Goal: Task Accomplishment & Management: Manage account settings

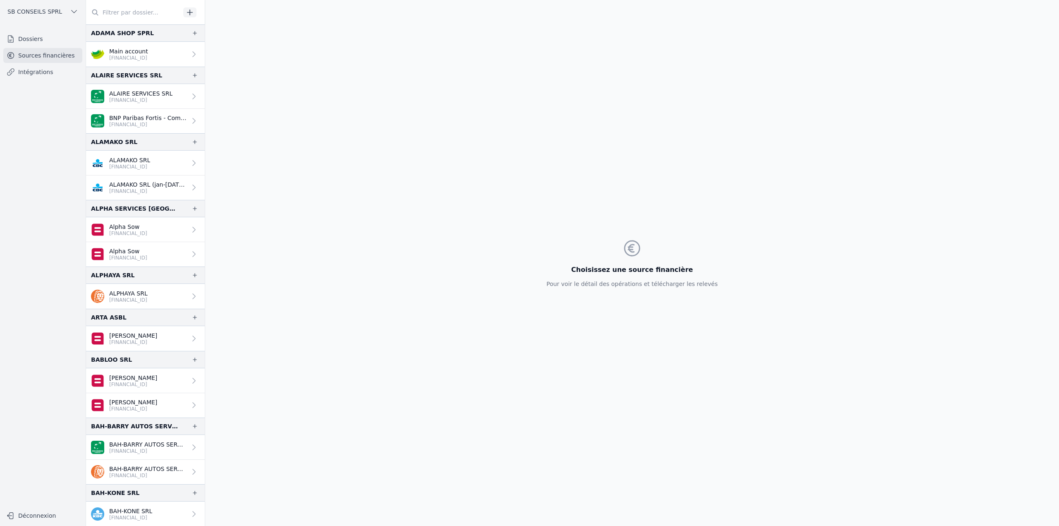
click at [141, 14] on input "text" at bounding box center [133, 12] width 94 height 15
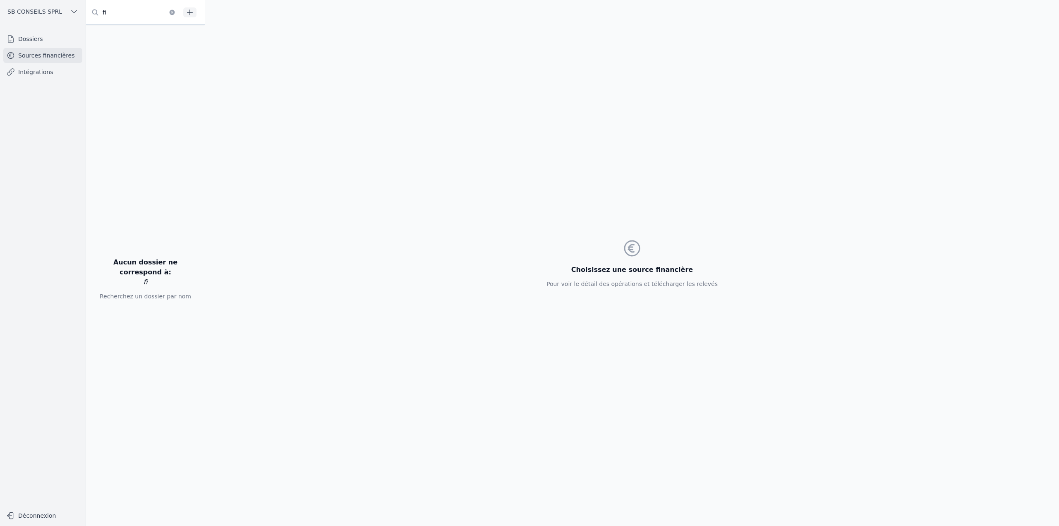
type input "f"
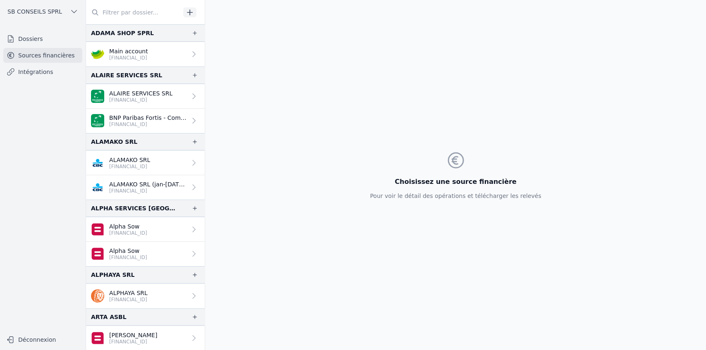
click at [42, 40] on link "Dossiers" at bounding box center [42, 38] width 79 height 15
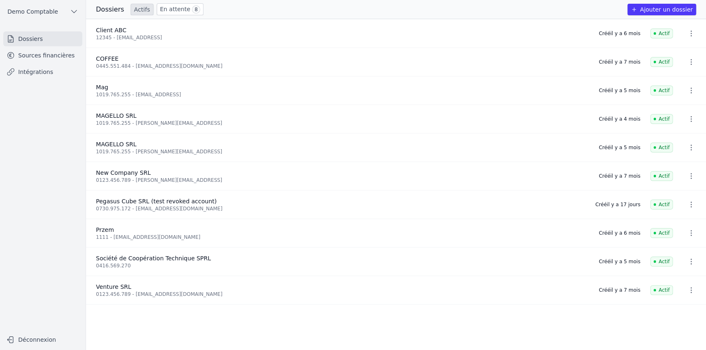
click at [501, 11] on button "Ajouter un dossier" at bounding box center [661, 10] width 69 height 12
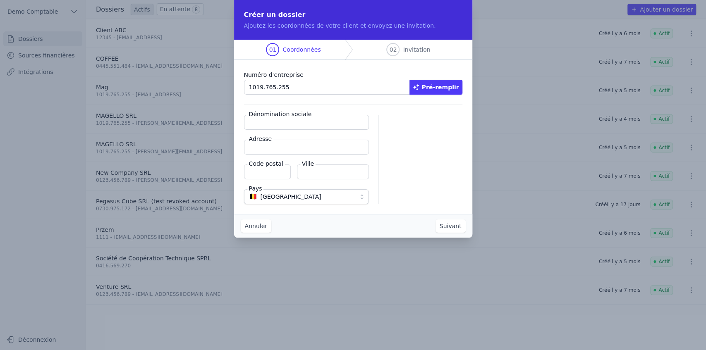
type input "1019.765.255"
click at [440, 89] on button "Pré-remplir" at bounding box center [435, 87] width 53 height 15
type input "MAGELLO SRL"
type input "[GEOGRAPHIC_DATA] 30/16"
type input "1050"
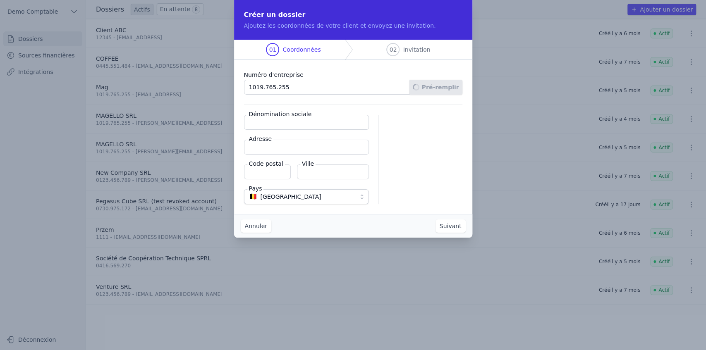
type input "Ixelles"
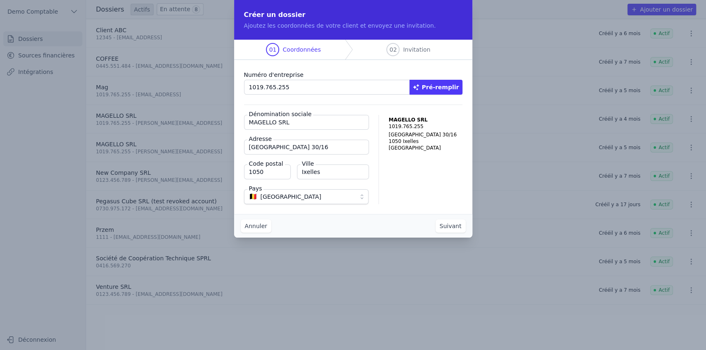
click at [454, 216] on button "Suivant" at bounding box center [451, 226] width 30 height 13
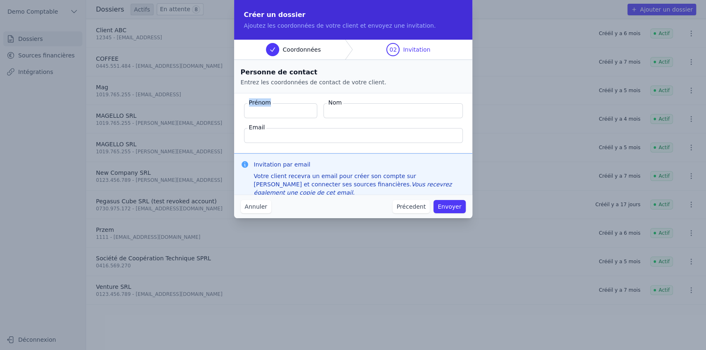
drag, startPoint x: 249, startPoint y: 103, endPoint x: 279, endPoint y: 105, distance: 30.3
click at [279, 105] on div "Prénom" at bounding box center [280, 110] width 73 height 15
drag, startPoint x: 328, startPoint y: 103, endPoint x: 347, endPoint y: 105, distance: 18.4
click at [347, 105] on div "Nom" at bounding box center [392, 110] width 139 height 15
click at [260, 113] on input "Prénom" at bounding box center [280, 110] width 73 height 15
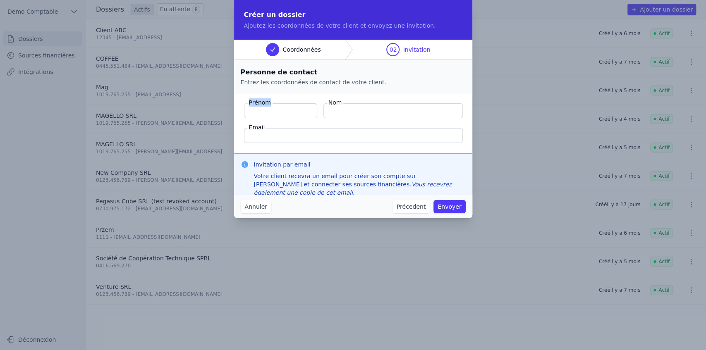
drag, startPoint x: 249, startPoint y: 102, endPoint x: 289, endPoint y: 105, distance: 40.2
click at [289, 105] on div "Prénom" at bounding box center [280, 110] width 73 height 15
drag, startPoint x: 328, startPoint y: 104, endPoint x: 359, endPoint y: 104, distance: 31.0
click at [359, 104] on div "Nom" at bounding box center [392, 110] width 139 height 15
drag, startPoint x: 247, startPoint y: 129, endPoint x: 281, endPoint y: 128, distance: 33.9
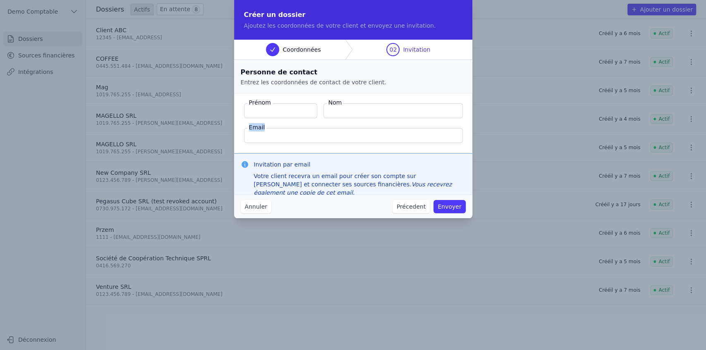
click at [281, 128] on div "Email" at bounding box center [353, 135] width 218 height 15
click at [280, 136] on input "Email" at bounding box center [353, 135] width 219 height 15
click at [262, 209] on button "Annuler" at bounding box center [256, 206] width 31 height 13
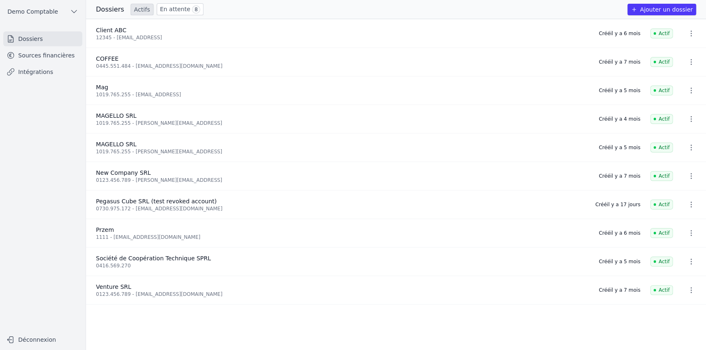
click at [26, 58] on link "Sources financières" at bounding box center [42, 55] width 79 height 15
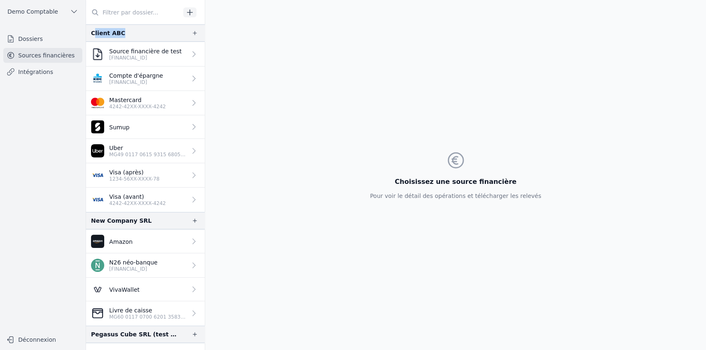
drag, startPoint x: 93, startPoint y: 34, endPoint x: 129, endPoint y: 32, distance: 36.4
click at [129, 32] on div "Client ABC" at bounding box center [145, 32] width 119 height 17
drag, startPoint x: 86, startPoint y: 220, endPoint x: 144, endPoint y: 220, distance: 57.5
click at [144, 216] on div "New Company SRL" at bounding box center [145, 220] width 119 height 17
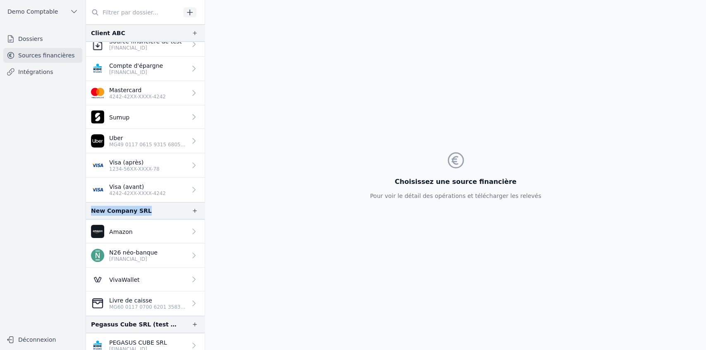
scroll to position [14, 0]
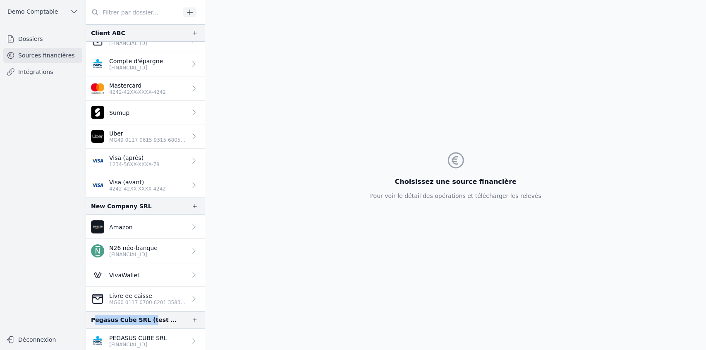
drag, startPoint x: 94, startPoint y: 322, endPoint x: 141, endPoint y: 308, distance: 48.7
click at [144, 216] on div "Pegasus Cube SRL (test revoked account)" at bounding box center [134, 320] width 87 height 10
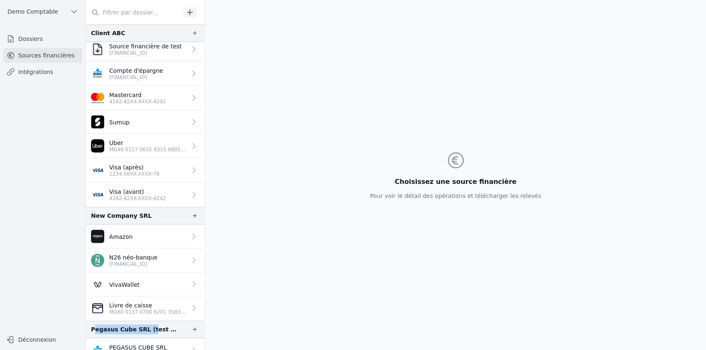
scroll to position [0, 0]
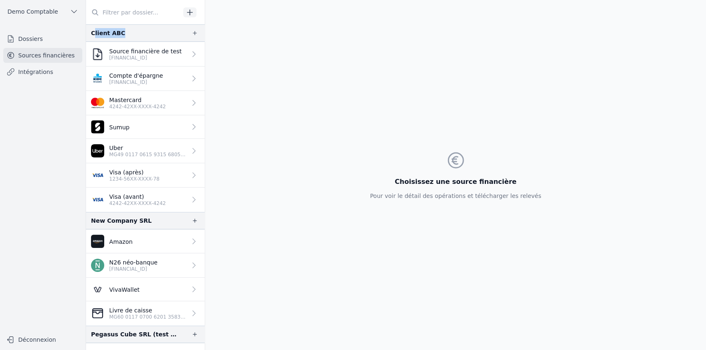
drag, startPoint x: 94, startPoint y: 34, endPoint x: 127, endPoint y: 34, distance: 33.1
click at [127, 34] on div "Client ABC" at bounding box center [145, 32] width 119 height 17
click at [192, 34] on icon "button" at bounding box center [194, 33] width 7 height 7
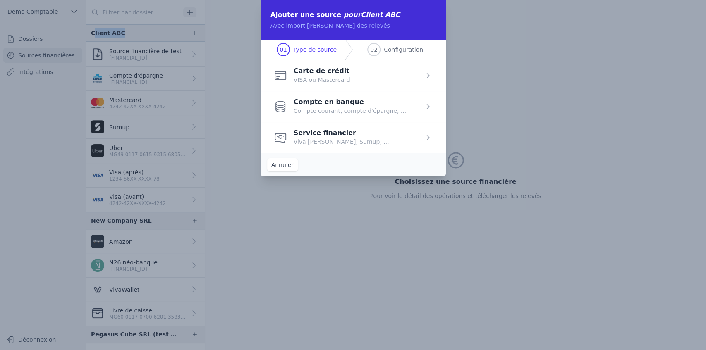
click at [306, 78] on span "button" at bounding box center [353, 75] width 185 height 31
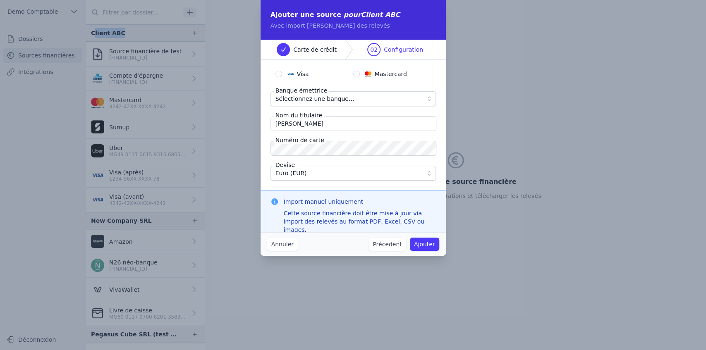
click at [276, 75] on input "Visa" at bounding box center [278, 74] width 7 height 7
radio input "true"
click at [357, 74] on input "Mastercard" at bounding box center [356, 74] width 7 height 7
radio input "true"
radio input "false"
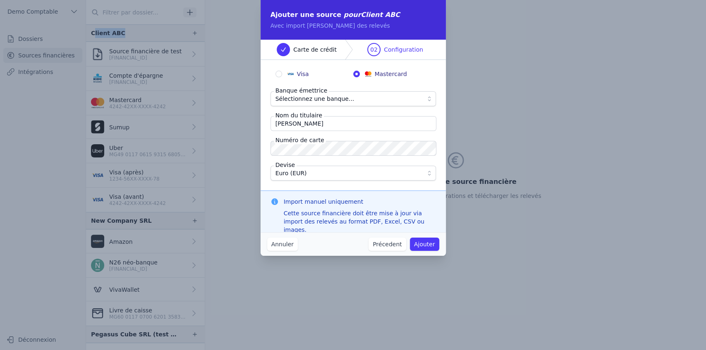
click at [336, 101] on span "Sélectionnez une banque..." at bounding box center [314, 99] width 79 height 10
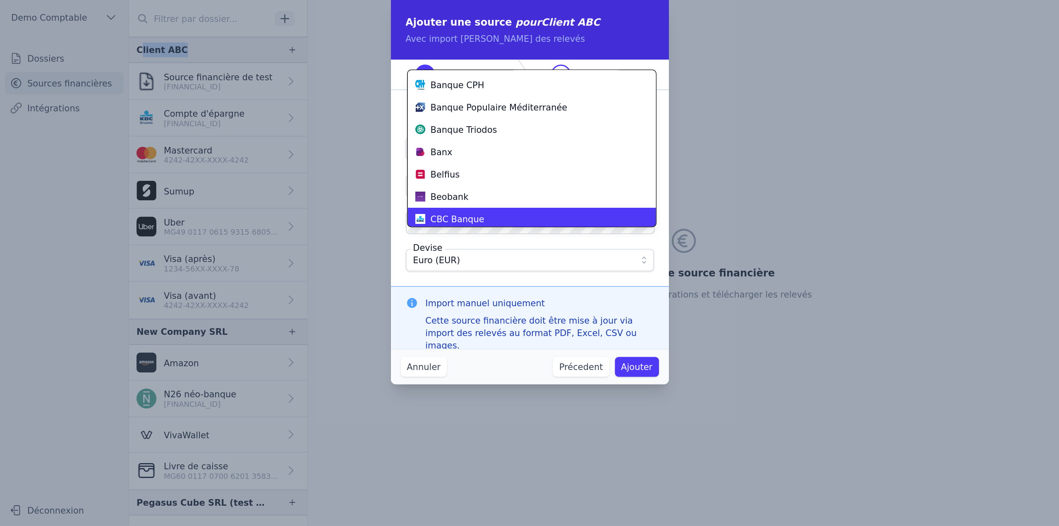
scroll to position [74, 0]
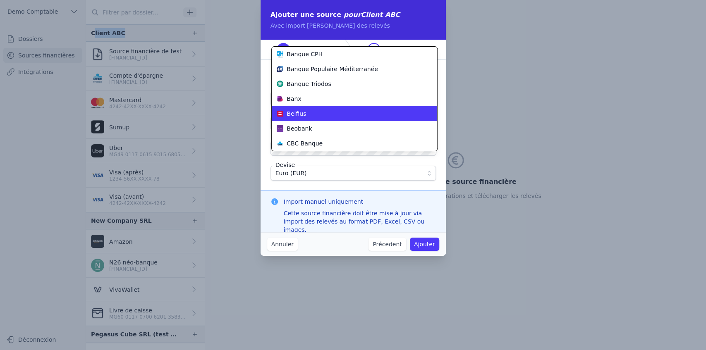
click at [293, 116] on span "Belfius" at bounding box center [296, 114] width 19 height 8
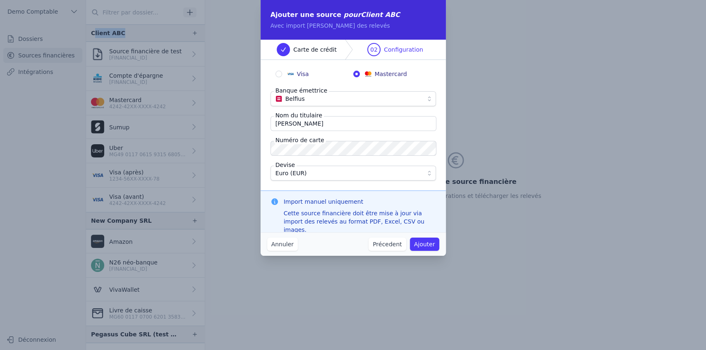
click at [297, 126] on input "Quentin Roquet" at bounding box center [353, 123] width 166 height 15
click at [423, 216] on button "Ajouter" at bounding box center [424, 244] width 29 height 13
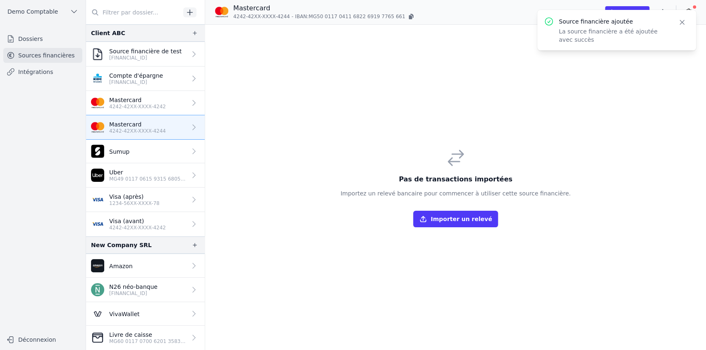
click at [440, 216] on button "Importer un relevé" at bounding box center [455, 219] width 84 height 17
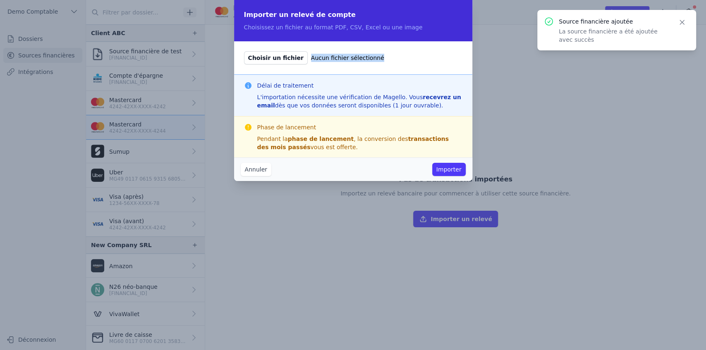
drag, startPoint x: 299, startPoint y: 55, endPoint x: 370, endPoint y: 58, distance: 70.4
click at [370, 58] on label "Choisir un fichier Aucun fichier sélectionné" at bounding box center [353, 57] width 218 height 13
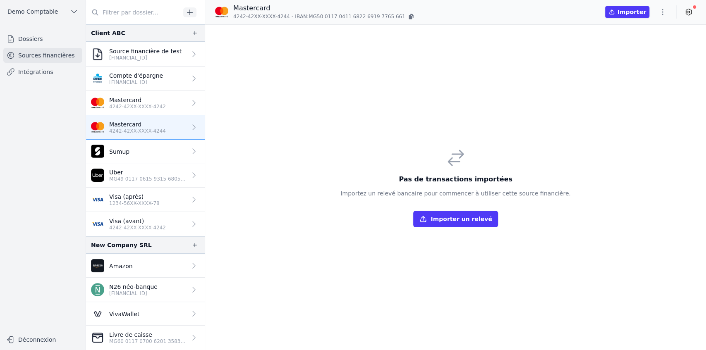
click at [501, 151] on div "Pas de transactions importées Importez un relevé bancaire pour commencer à util…" at bounding box center [455, 187] width 501 height 325
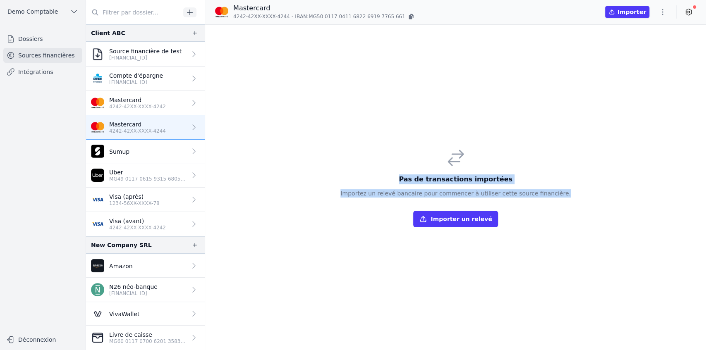
drag, startPoint x: 412, startPoint y: 180, endPoint x: 556, endPoint y: 195, distance: 145.6
click at [501, 195] on div "Pas de transactions importées Importez un relevé bancaire pour commencer à util…" at bounding box center [455, 187] width 243 height 93
click at [501, 196] on div "Pas de transactions importées Importez un relevé bancaire pour commencer à util…" at bounding box center [455, 187] width 243 height 93
drag, startPoint x: 558, startPoint y: 196, endPoint x: 414, endPoint y: 181, distance: 145.1
click at [414, 181] on div "Pas de transactions importées Importez un relevé bancaire pour commencer à util…" at bounding box center [455, 187] width 243 height 93
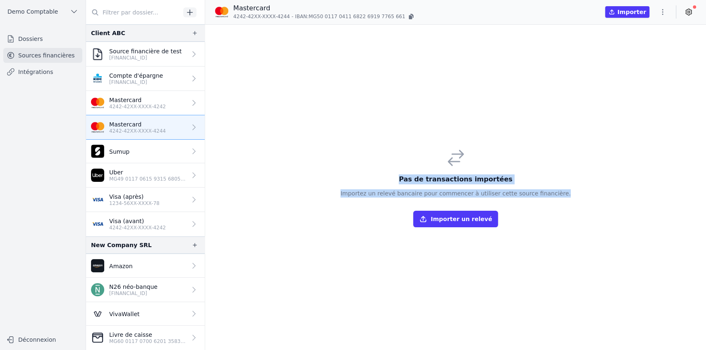
click at [411, 181] on h3 "Pas de transactions importées" at bounding box center [455, 180] width 230 height 10
drag, startPoint x: 411, startPoint y: 181, endPoint x: 557, endPoint y: 194, distance: 146.6
click at [501, 194] on div "Pas de transactions importées Importez un relevé bancaire pour commencer à util…" at bounding box center [455, 187] width 243 height 93
drag, startPoint x: 557, startPoint y: 194, endPoint x: 412, endPoint y: 179, distance: 146.0
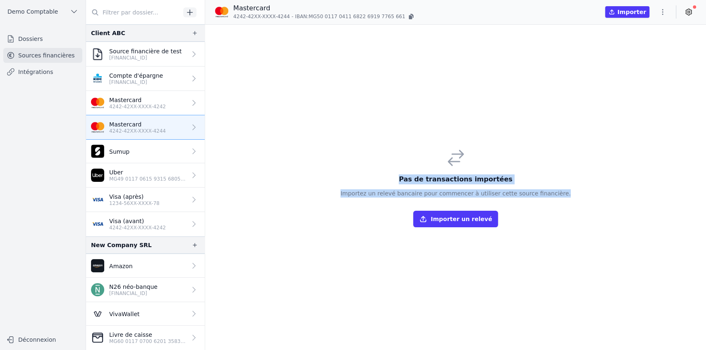
click at [412, 179] on div "Pas de transactions importées Importez un relevé bancaire pour commencer à util…" at bounding box center [455, 187] width 243 height 93
click at [395, 179] on h3 "Pas de transactions importées" at bounding box center [455, 180] width 230 height 10
drag, startPoint x: 410, startPoint y: 179, endPoint x: 566, endPoint y: 194, distance: 156.3
click at [501, 194] on div "Pas de transactions importées Importez un relevé bancaire pour commencer à util…" at bounding box center [455, 187] width 501 height 325
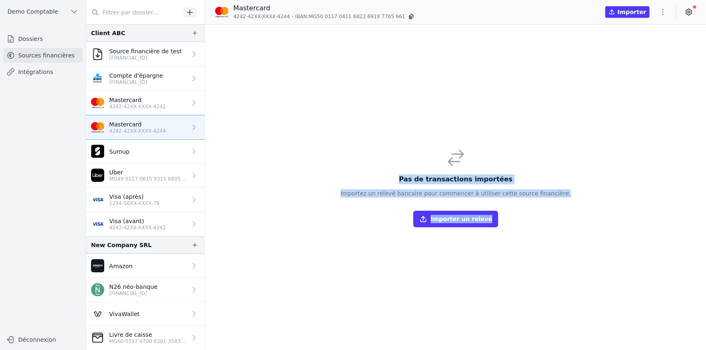
drag, startPoint x: 409, startPoint y: 181, endPoint x: 595, endPoint y: 199, distance: 186.5
click at [501, 199] on div "Pas de transactions importées Importez un relevé bancaire pour commencer à util…" at bounding box center [455, 187] width 501 height 325
click at [419, 179] on h3 "Pas de transactions importées" at bounding box center [455, 180] width 230 height 10
drag, startPoint x: 409, startPoint y: 179, endPoint x: 585, endPoint y: 194, distance: 176.7
click at [501, 194] on div "Pas de transactions importées Importez un relevé bancaire pour commencer à util…" at bounding box center [455, 187] width 501 height 325
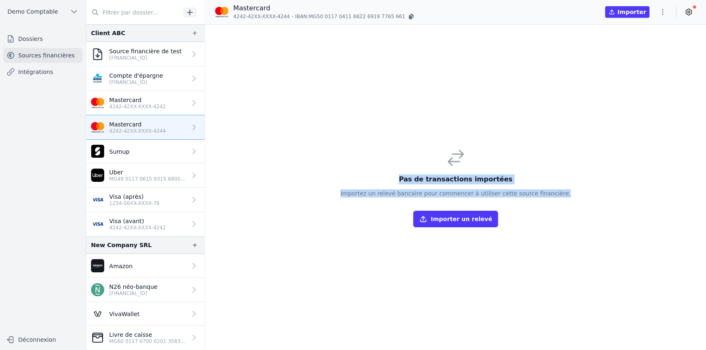
click at [411, 183] on h3 "Pas de transactions importées" at bounding box center [455, 180] width 230 height 10
drag, startPoint x: 410, startPoint y: 180, endPoint x: 578, endPoint y: 199, distance: 168.9
click at [501, 199] on div "Pas de transactions importées Importez un relevé bancaire pour commencer à util…" at bounding box center [455, 187] width 501 height 325
click at [405, 179] on h3 "Pas de transactions importées" at bounding box center [455, 180] width 230 height 10
drag, startPoint x: 412, startPoint y: 180, endPoint x: 580, endPoint y: 197, distance: 169.6
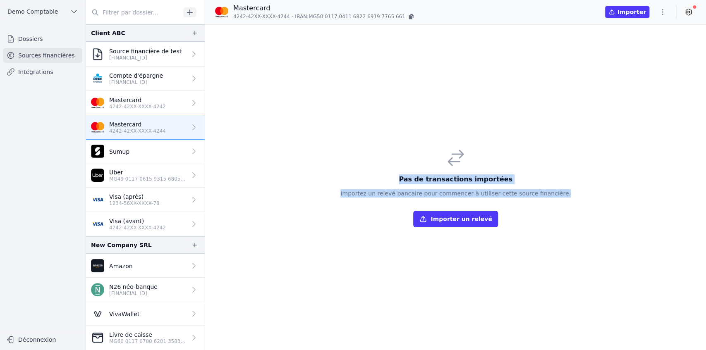
click at [501, 197] on div "Pas de transactions importées Importez un relevé bancaire pour commencer à util…" at bounding box center [455, 187] width 501 height 325
click at [409, 177] on h3 "Pas de transactions importées" at bounding box center [455, 180] width 230 height 10
drag, startPoint x: 410, startPoint y: 178, endPoint x: 558, endPoint y: 195, distance: 149.0
click at [501, 195] on div "Pas de transactions importées Importez un relevé bancaire pour commencer à util…" at bounding box center [455, 187] width 243 height 93
click at [412, 179] on h3 "Pas de transactions importées" at bounding box center [455, 180] width 230 height 10
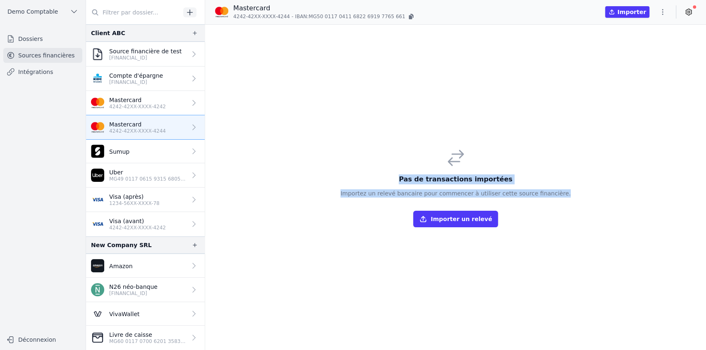
drag, startPoint x: 408, startPoint y: 179, endPoint x: 556, endPoint y: 192, distance: 148.7
click at [501, 192] on div "Pas de transactions importées Importez un relevé bancaire pour commencer à util…" at bounding box center [455, 187] width 243 height 93
click at [403, 179] on h3 "Pas de transactions importées" at bounding box center [455, 180] width 230 height 10
drag, startPoint x: 411, startPoint y: 179, endPoint x: 567, endPoint y: 193, distance: 156.1
click at [501, 193] on div "Pas de transactions importées Importez un relevé bancaire pour commencer à util…" at bounding box center [455, 187] width 501 height 325
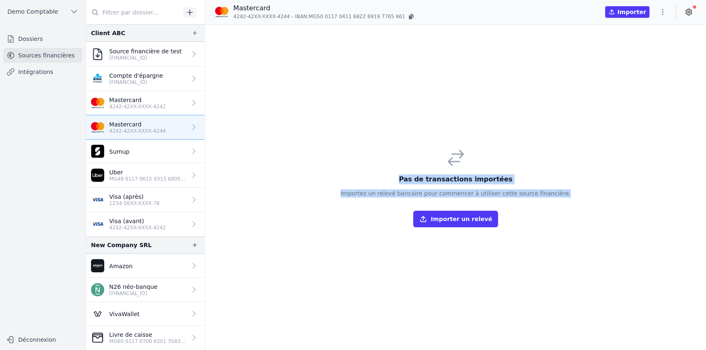
click at [501, 196] on div "Pas de transactions importées Importez un relevé bancaire pour commencer à util…" at bounding box center [455, 187] width 501 height 325
drag, startPoint x: 412, startPoint y: 180, endPoint x: 561, endPoint y: 193, distance: 149.0
click at [501, 193] on div "Pas de transactions importées Importez un relevé bancaire pour commencer à util…" at bounding box center [455, 187] width 243 height 93
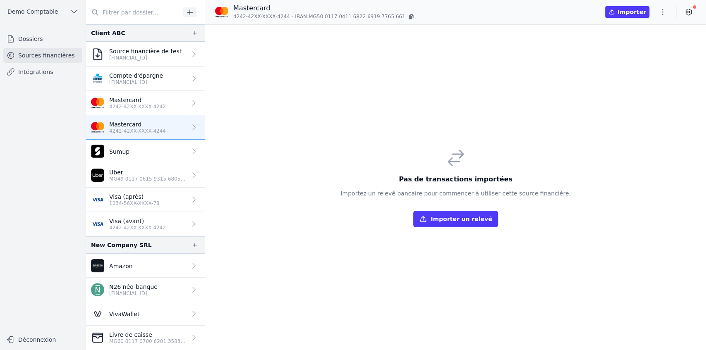
click at [191, 35] on icon "button" at bounding box center [194, 33] width 7 height 7
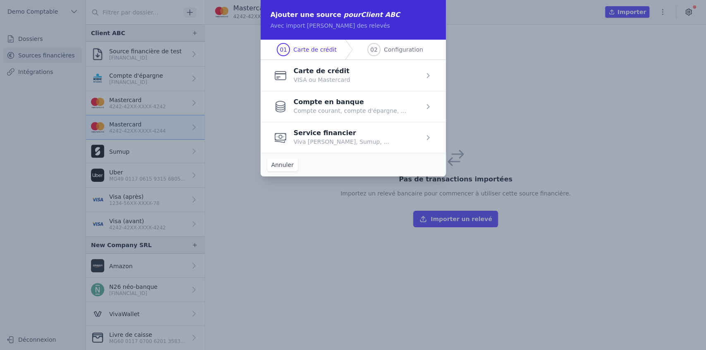
click at [311, 80] on span "button" at bounding box center [353, 75] width 185 height 31
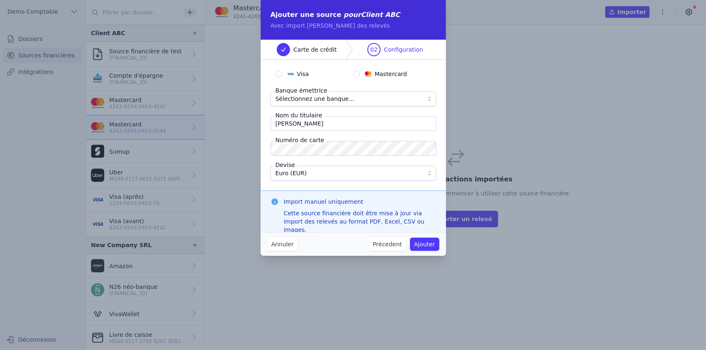
click at [287, 216] on button "Annuler" at bounding box center [282, 244] width 31 height 13
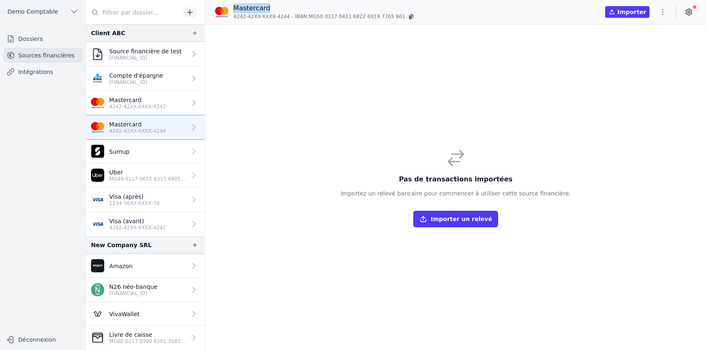
drag, startPoint x: 237, startPoint y: 9, endPoint x: 276, endPoint y: 12, distance: 39.0
click at [276, 12] on p "Mastercard" at bounding box center [324, 8] width 182 height 10
drag, startPoint x: 91, startPoint y: 33, endPoint x: 129, endPoint y: 33, distance: 38.1
click at [129, 33] on div "Client ABC" at bounding box center [145, 32] width 119 height 17
drag, startPoint x: 134, startPoint y: 93, endPoint x: 134, endPoint y: 101, distance: 8.3
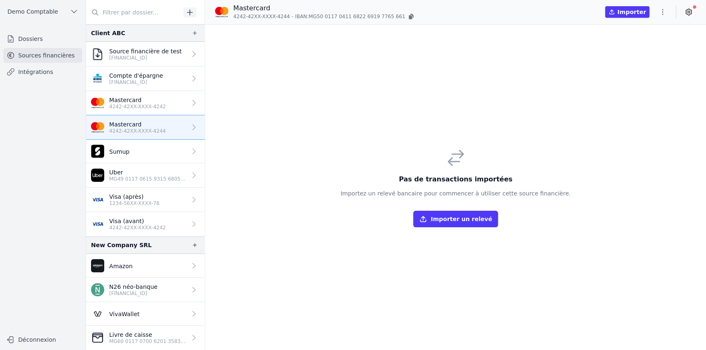
drag, startPoint x: 134, startPoint y: 101, endPoint x: 249, endPoint y: 91, distance: 115.0
click at [249, 90] on div "Pas de transactions importées Importez un relevé bancaire pour commencer à util…" at bounding box center [455, 187] width 501 height 325
click at [464, 216] on button "Importer un relevé" at bounding box center [455, 219] width 84 height 17
click at [138, 103] on p "4242-42XX-XXXX-4242" at bounding box center [137, 106] width 57 height 7
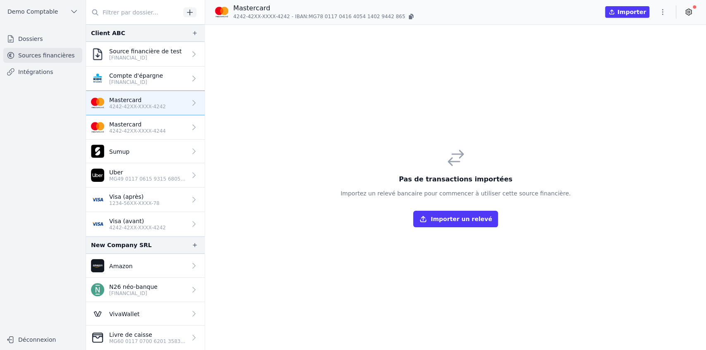
click at [135, 203] on p "1234-56XX-XXXX-78" at bounding box center [134, 203] width 50 height 7
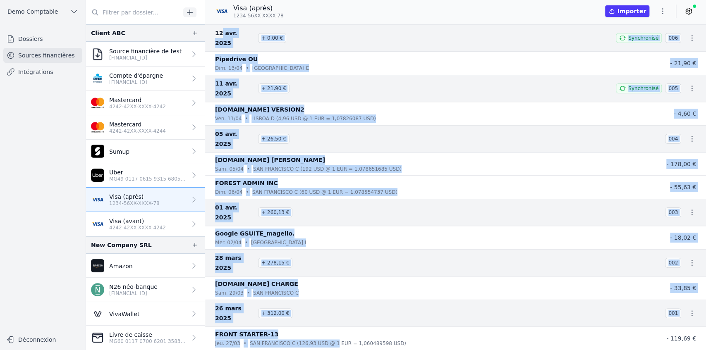
drag, startPoint x: 220, startPoint y: 32, endPoint x: 325, endPoint y: 288, distance: 276.7
click at [325, 216] on nav "[DATE] + 0,00 € Synchronisé 006 Pipedrive OU [DATE] • [GEOGRAPHIC_DATA] E - 21,…" at bounding box center [455, 187] width 501 height 326
click at [306, 216] on nav "[DATE] + 0,00 € Synchronisé 006 Pipedrive OU [DATE] • [GEOGRAPHIC_DATA] E - 21,…" at bounding box center [455, 187] width 501 height 326
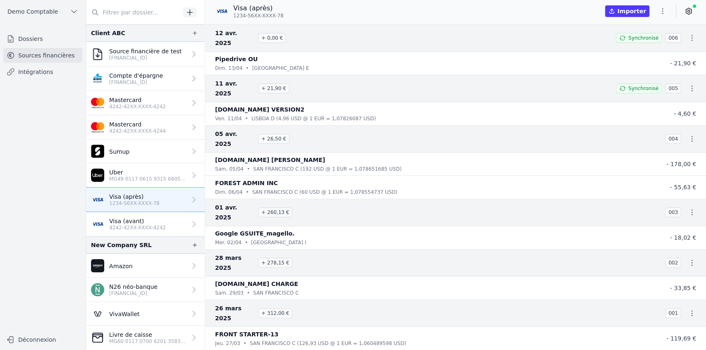
click at [501, 12] on icon "button" at bounding box center [662, 11] width 8 height 8
click at [501, 40] on button "Exporter" at bounding box center [643, 43] width 60 height 15
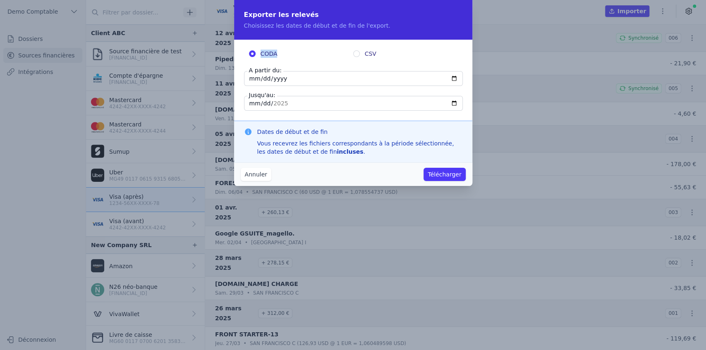
drag, startPoint x: 261, startPoint y: 57, endPoint x: 284, endPoint y: 55, distance: 23.3
click at [284, 55] on label "CODA" at bounding box center [301, 54] width 104 height 8
drag, startPoint x: 366, startPoint y: 55, endPoint x: 382, endPoint y: 55, distance: 16.5
click at [382, 55] on label "CSV" at bounding box center [405, 54] width 104 height 8
drag, startPoint x: 259, startPoint y: 55, endPoint x: 292, endPoint y: 56, distance: 33.1
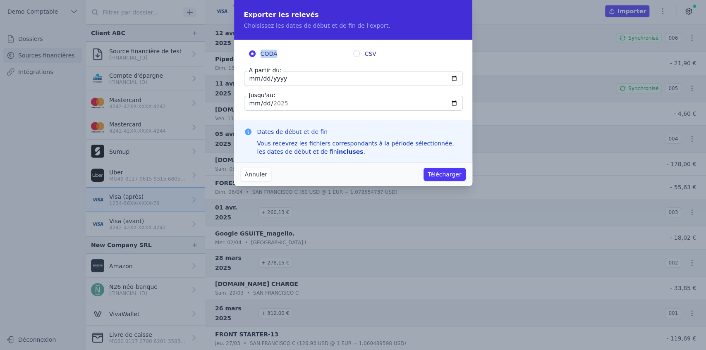
click at [292, 56] on label "CODA" at bounding box center [301, 54] width 104 height 8
click at [253, 177] on button "Annuler" at bounding box center [256, 174] width 31 height 13
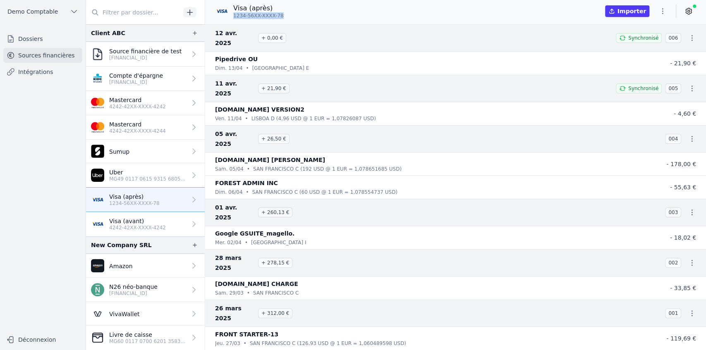
drag, startPoint x: 232, startPoint y: 17, endPoint x: 290, endPoint y: 17, distance: 57.9
click at [290, 17] on div "Visa (après) 1234-56XX-XXXX-78 Importer" at bounding box center [455, 11] width 501 height 16
click at [235, 17] on span "1234-56XX-XXXX-78" at bounding box center [258, 15] width 50 height 7
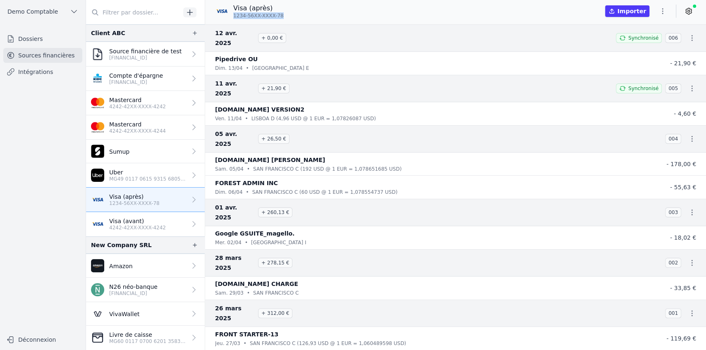
click at [239, 17] on span "1234-56XX-XXXX-78" at bounding box center [258, 15] width 50 height 7
click at [280, 17] on div "Visa (après) 1234-56XX-XXXX-78" at bounding box center [252, 11] width 75 height 16
click at [501, 9] on icon "button" at bounding box center [662, 11] width 8 height 8
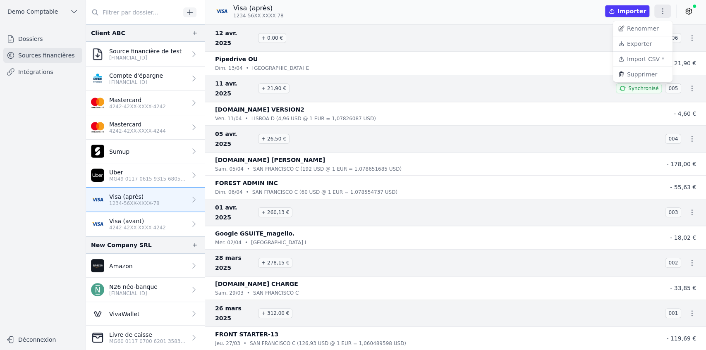
click at [289, 216] on div at bounding box center [353, 175] width 706 height 350
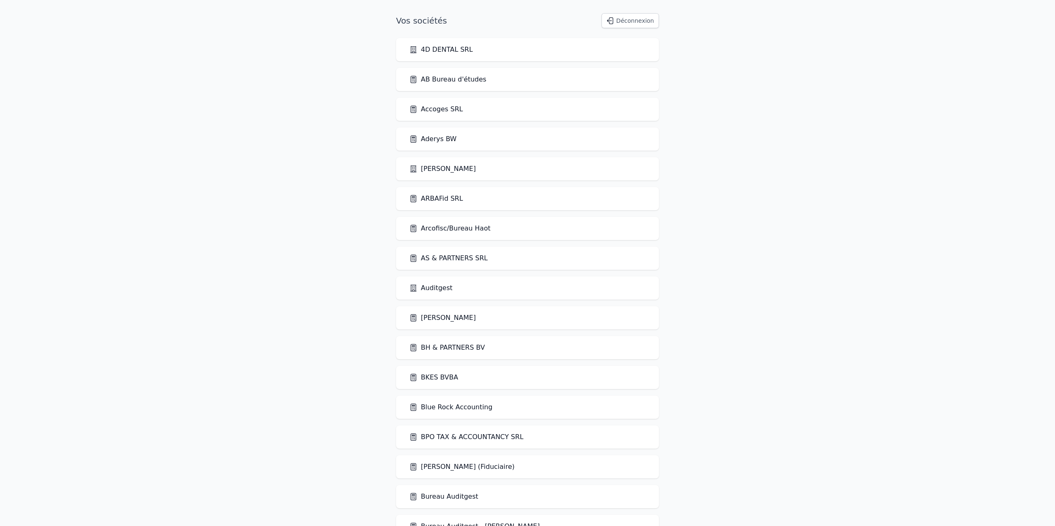
scroll to position [710, 0]
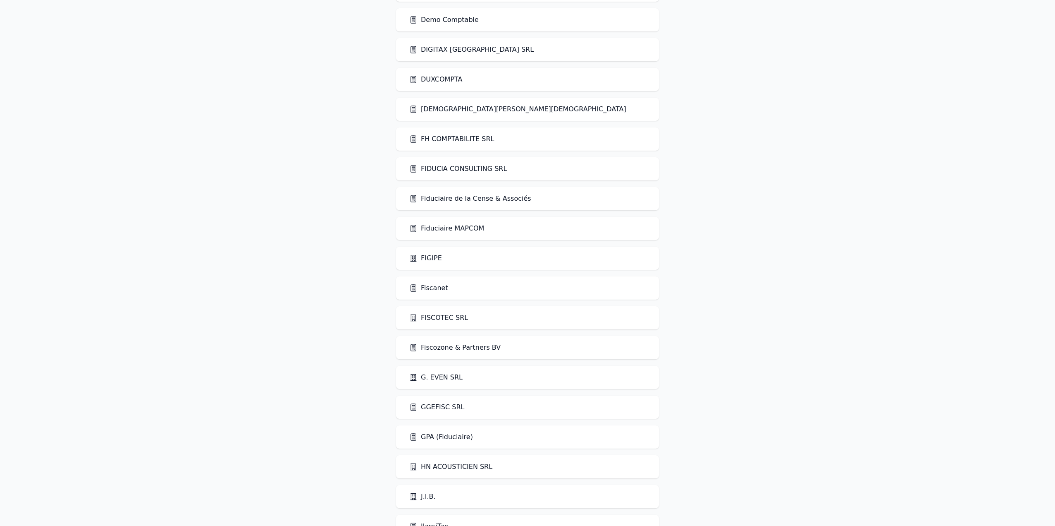
scroll to position [662, 0]
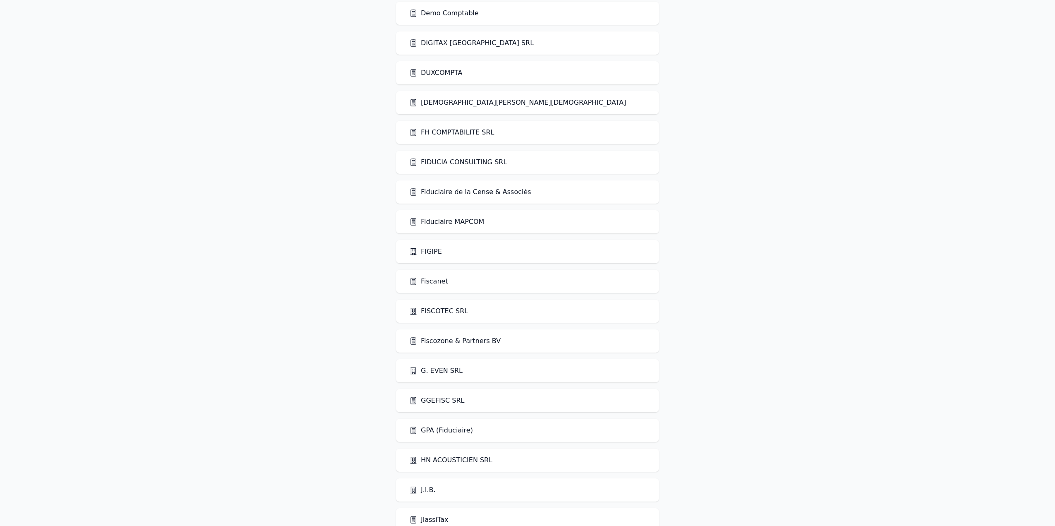
click at [465, 342] on link "Fiscozone & Partners BV" at bounding box center [454, 341] width 91 height 10
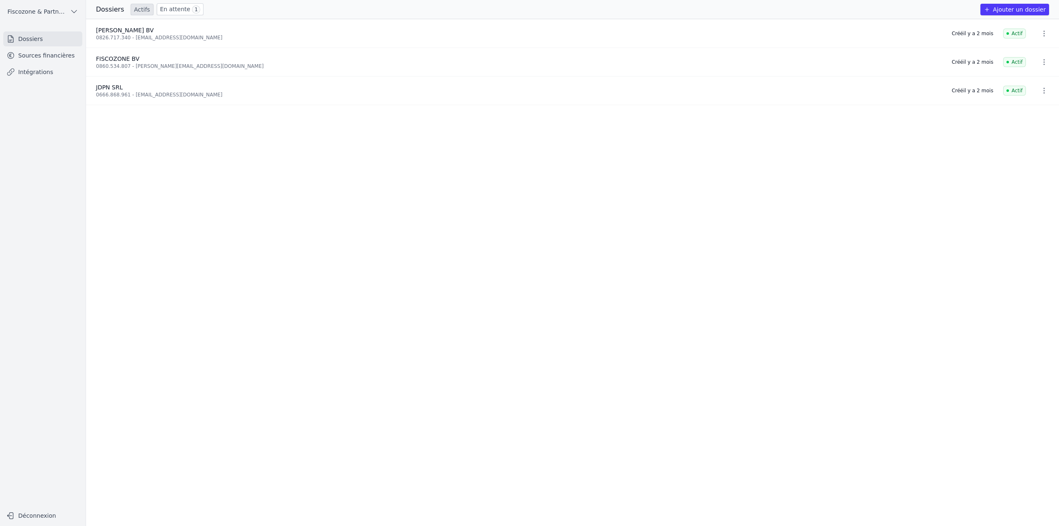
click at [159, 8] on link "En attente 1" at bounding box center [180, 9] width 47 height 12
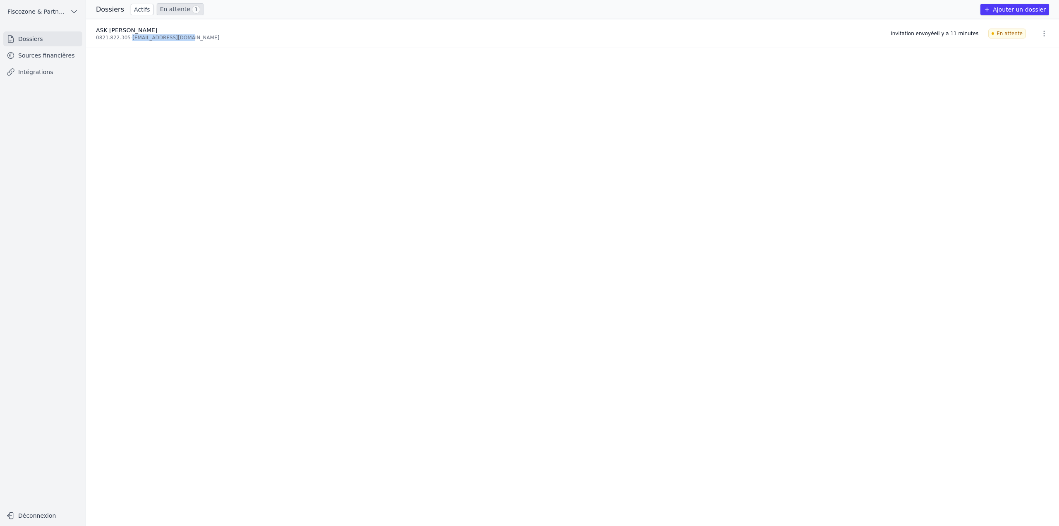
drag, startPoint x: 129, startPoint y: 38, endPoint x: 215, endPoint y: 36, distance: 85.7
click at [215, 36] on div "0821.822.305 - issrae@fiscozone.com" at bounding box center [488, 37] width 785 height 7
click at [140, 8] on link "Actifs" at bounding box center [142, 10] width 23 height 12
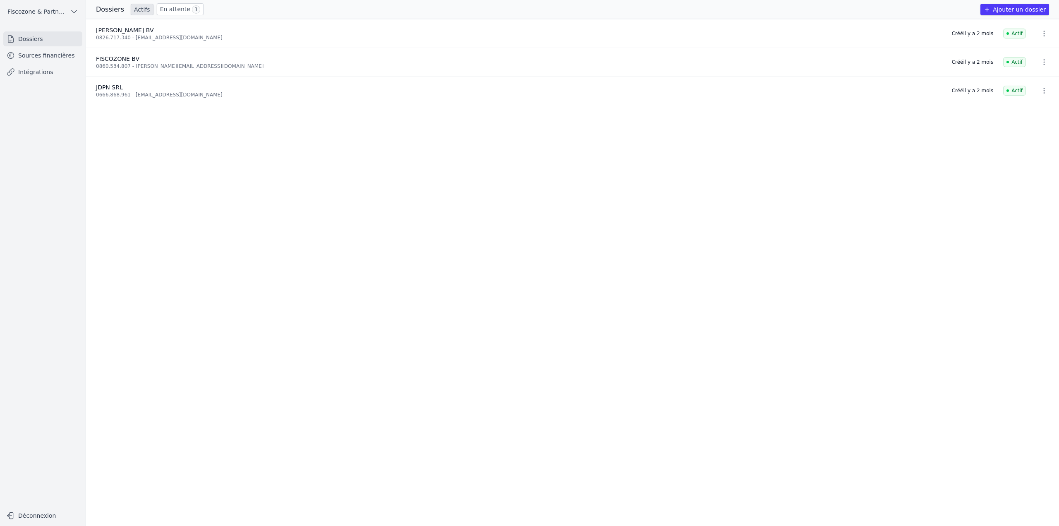
click at [160, 9] on link "En attente 1" at bounding box center [180, 9] width 47 height 12
click at [136, 12] on link "Actifs" at bounding box center [142, 10] width 23 height 12
click at [47, 57] on link "Sources financières" at bounding box center [42, 55] width 79 height 15
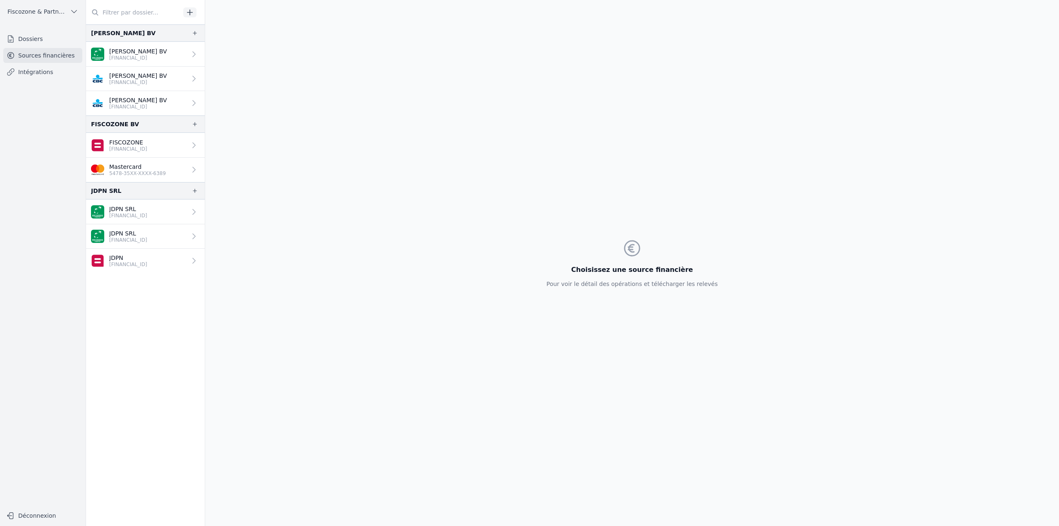
click at [46, 37] on link "Dossiers" at bounding box center [42, 38] width 79 height 15
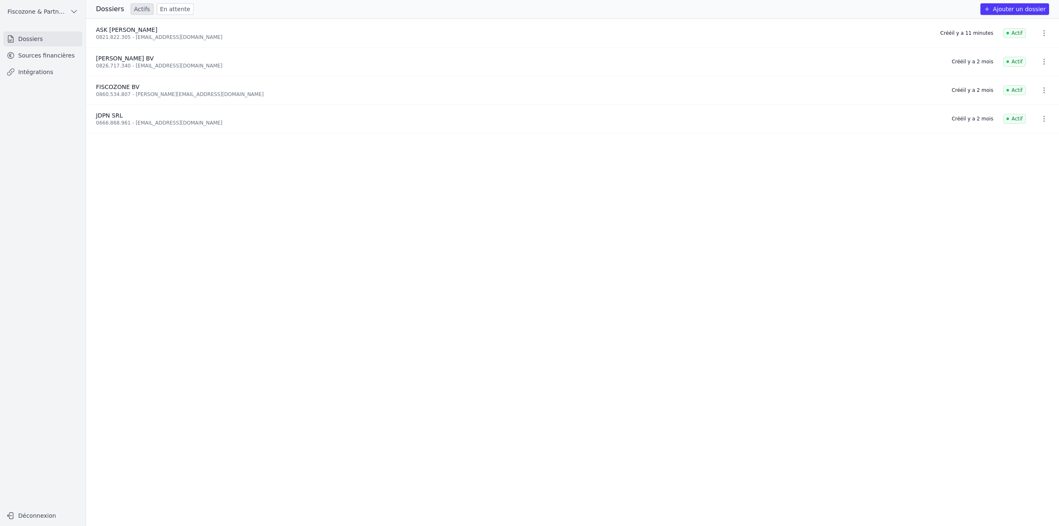
click at [158, 13] on link "En attente" at bounding box center [175, 9] width 37 height 12
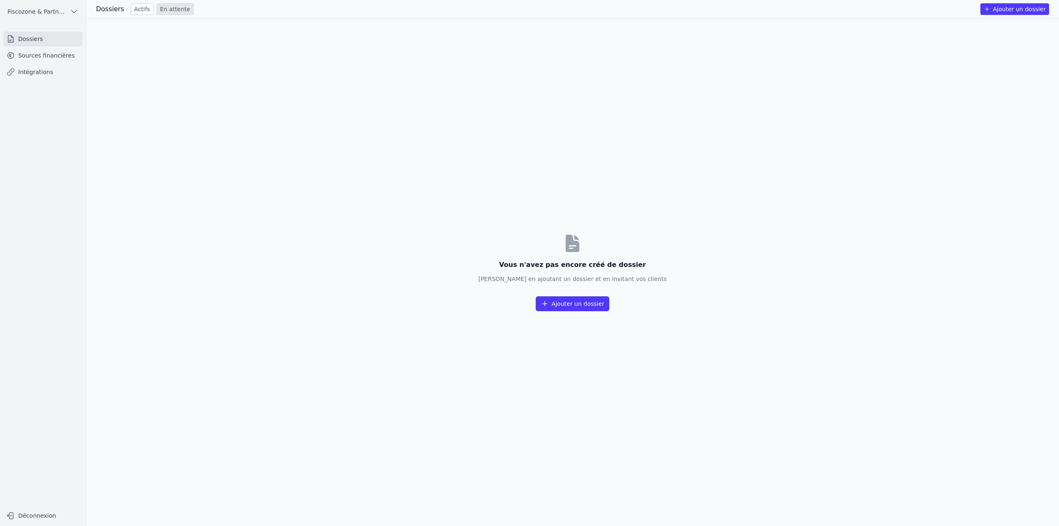
click at [132, 12] on link "Actifs" at bounding box center [142, 9] width 23 height 12
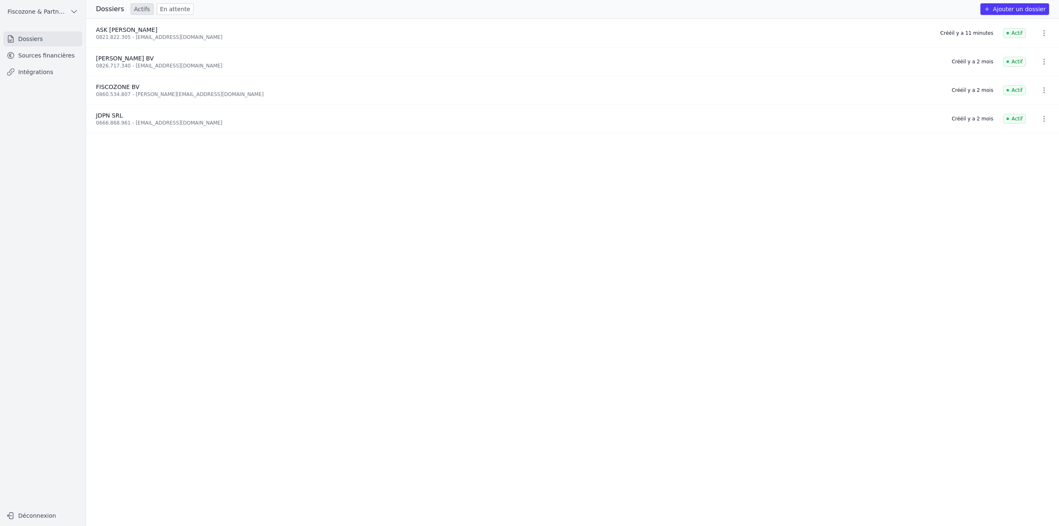
click at [28, 14] on span "Fiscozone & Partners BV" at bounding box center [36, 11] width 59 height 8
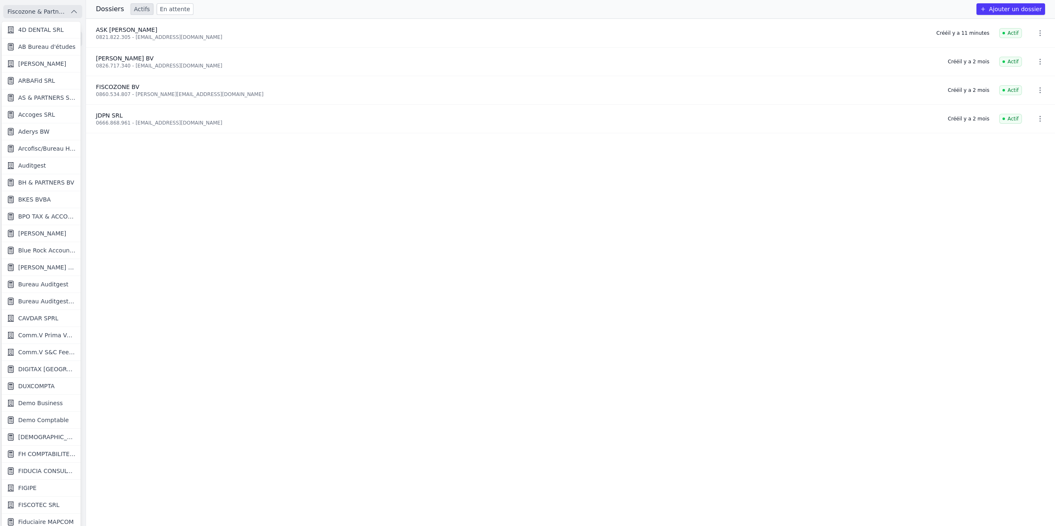
click at [28, 14] on div at bounding box center [527, 263] width 1055 height 526
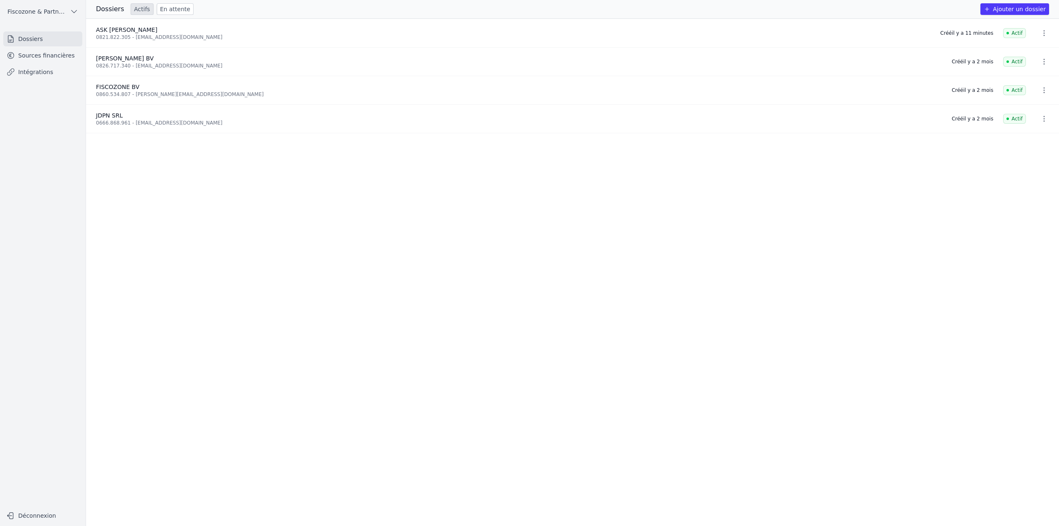
click at [43, 58] on link "Sources financières" at bounding box center [42, 55] width 79 height 15
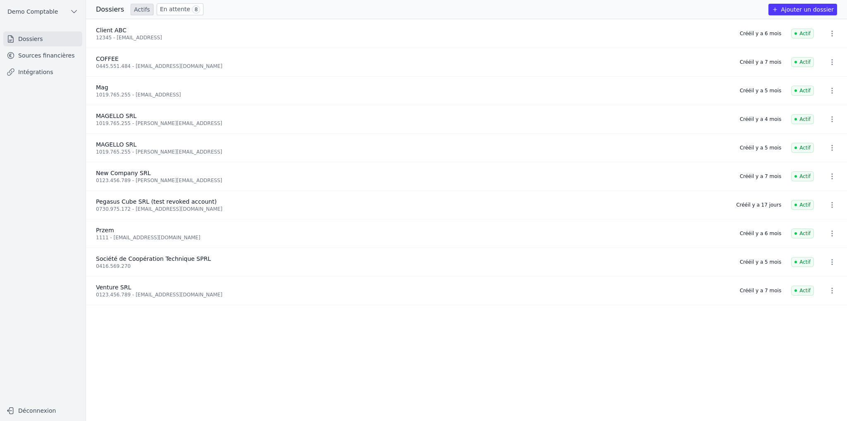
click at [792, 10] on button "Ajouter un dossier" at bounding box center [802, 10] width 69 height 12
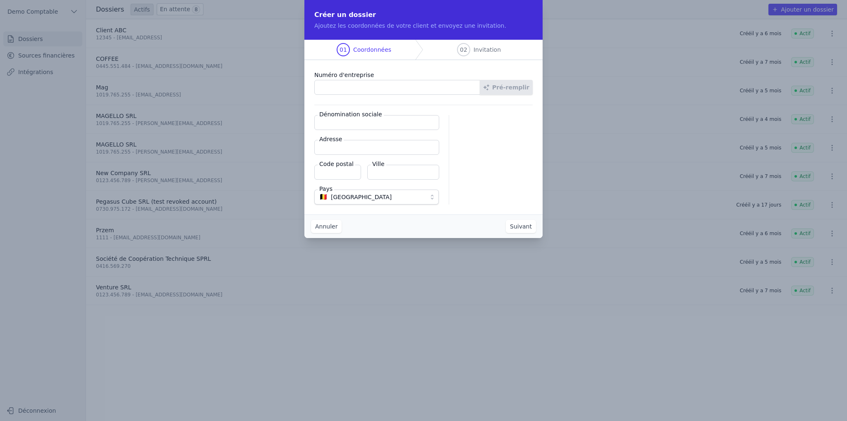
click at [381, 89] on input "Numéro d'entreprise" at bounding box center [397, 87] width 166 height 15
type input "1019.765.255"
click at [525, 88] on button "Pré-remplir" at bounding box center [506, 87] width 53 height 15
type input "MAGELLO SRL"
type input "Avenue du Derby 30/16"
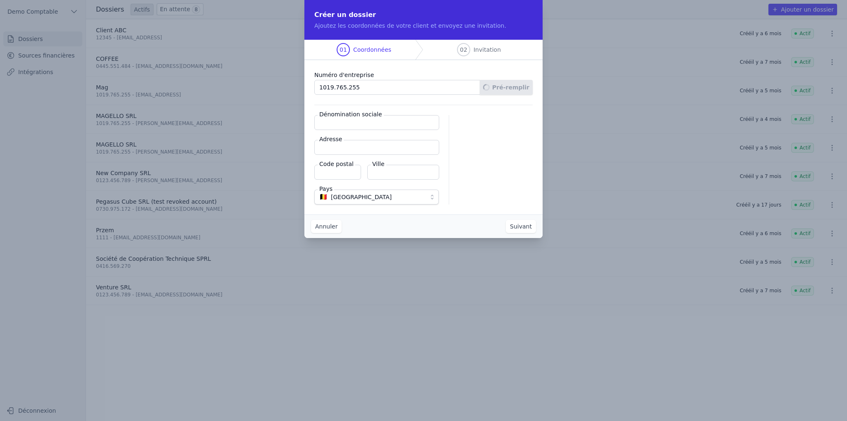
type input "1050"
type input "Ixelles"
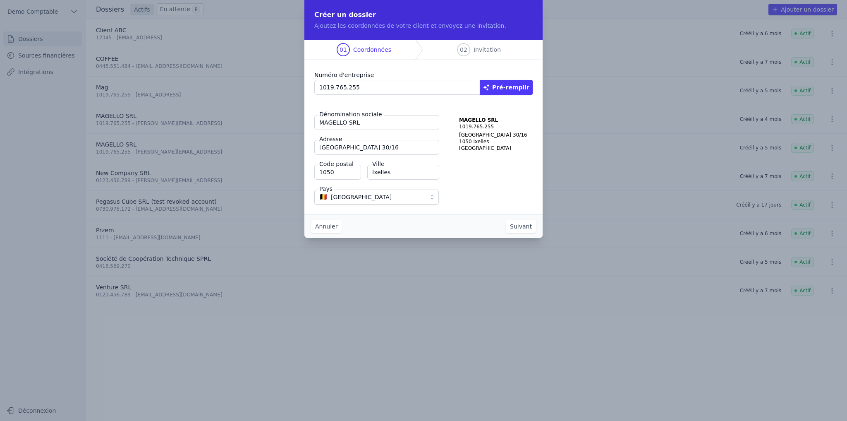
click at [530, 229] on button "Suivant" at bounding box center [521, 226] width 30 height 13
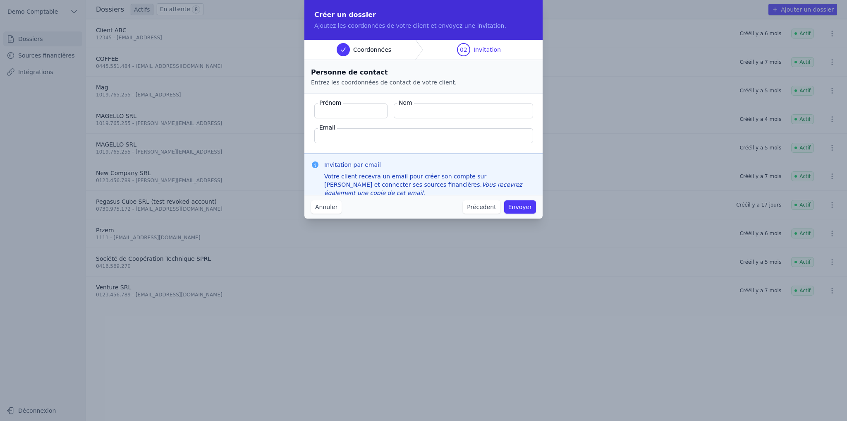
click at [432, 108] on input "Nom" at bounding box center [463, 110] width 139 height 15
drag, startPoint x: 322, startPoint y: 125, endPoint x: 337, endPoint y: 127, distance: 15.4
click at [337, 127] on fieldset "Prénom Nom Email" at bounding box center [423, 123] width 238 height 60
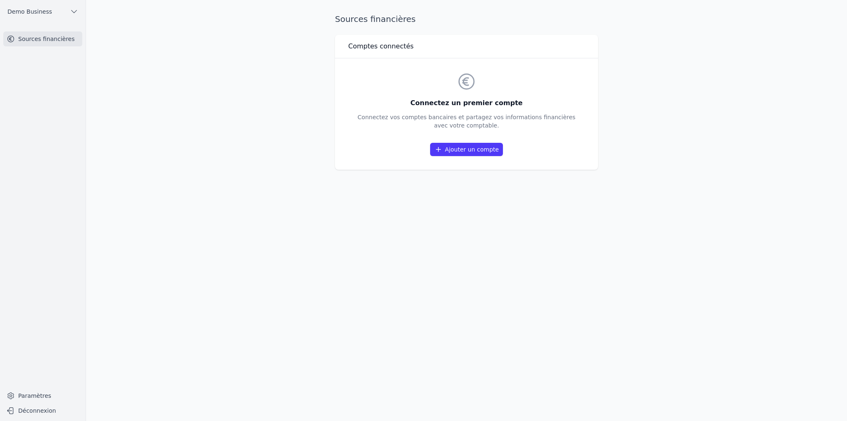
click at [459, 148] on link "Ajouter un compte" at bounding box center [466, 149] width 73 height 13
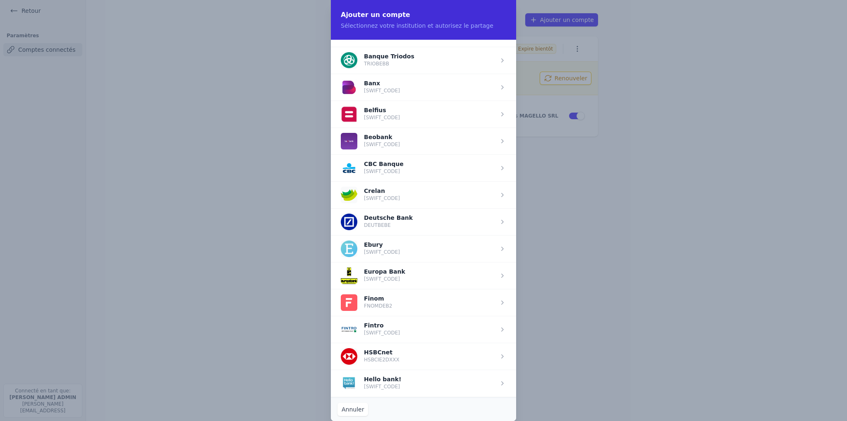
scroll to position [265, 0]
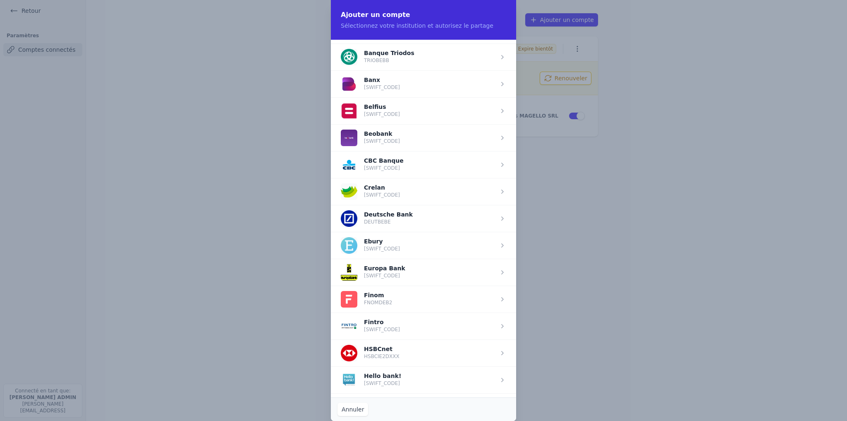
click at [405, 106] on span "button" at bounding box center [423, 110] width 185 height 27
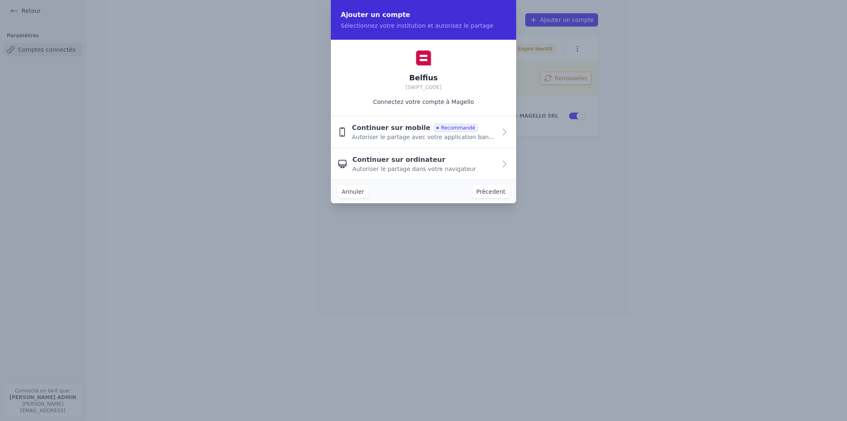
scroll to position [0, 0]
drag, startPoint x: 357, startPoint y: 129, endPoint x: 417, endPoint y: 129, distance: 59.6
click at [417, 129] on div "Continuer sur mobile Recommandé" at bounding box center [415, 128] width 126 height 10
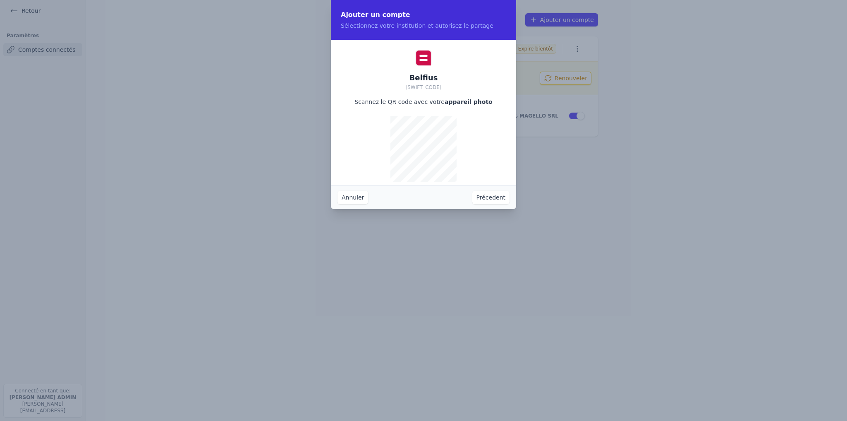
click at [504, 197] on button "Précedent" at bounding box center [490, 197] width 37 height 13
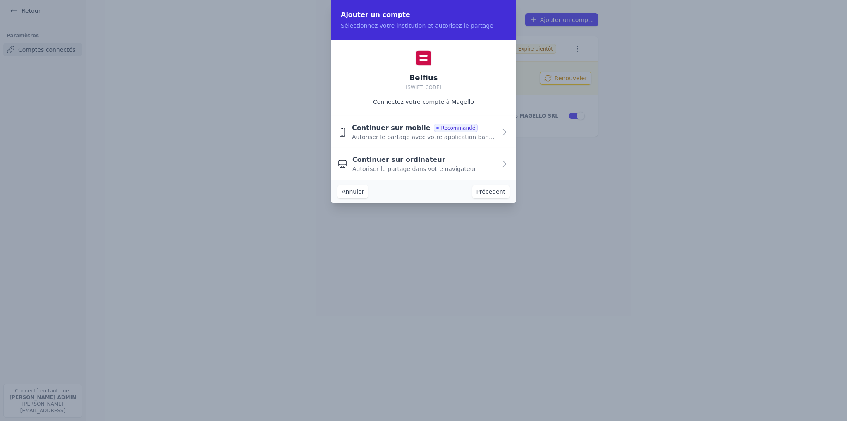
click at [399, 137] on span "Autoriser le partage avec votre application bancaire" at bounding box center [424, 137] width 144 height 8
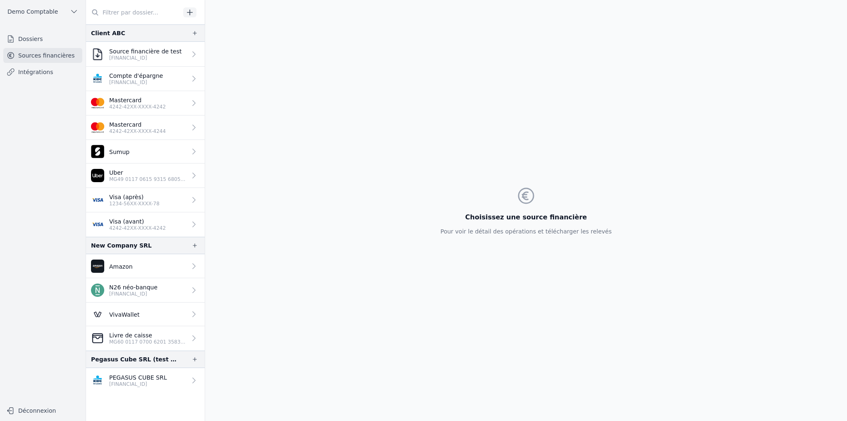
click at [140, 203] on p "1234-56XX-XXXX-78" at bounding box center [134, 203] width 50 height 7
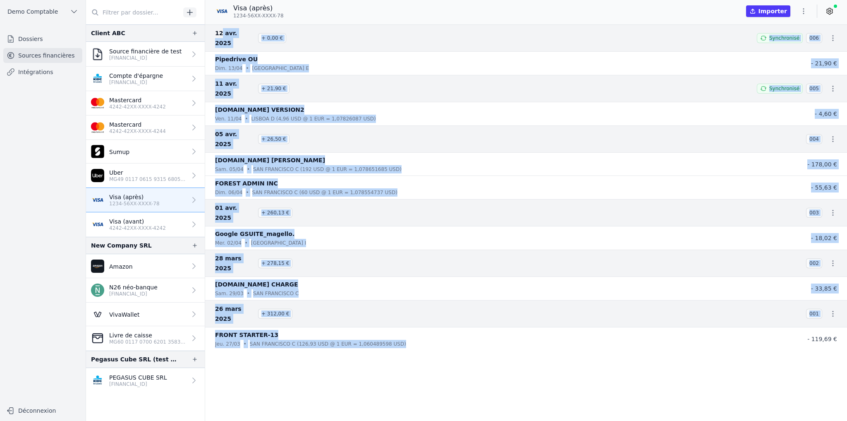
drag, startPoint x: 220, startPoint y: 30, endPoint x: 404, endPoint y: 288, distance: 317.6
click at [404, 288] on nav "[DATE] + 0,00 € Synchronisé 006 Pipedrive OU [DATE] • [GEOGRAPHIC_DATA] E - 21,…" at bounding box center [526, 222] width 642 height 396
click at [383, 304] on nav "[DATE] + 0,00 € Synchronisé 006 Pipedrive OU [DATE] • [GEOGRAPHIC_DATA] E - 21,…" at bounding box center [526, 222] width 642 height 396
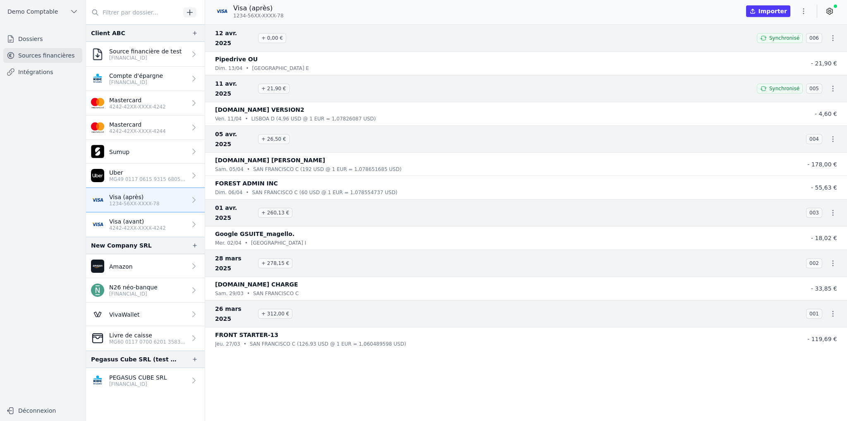
click at [835, 14] on link at bounding box center [829, 11] width 15 height 13
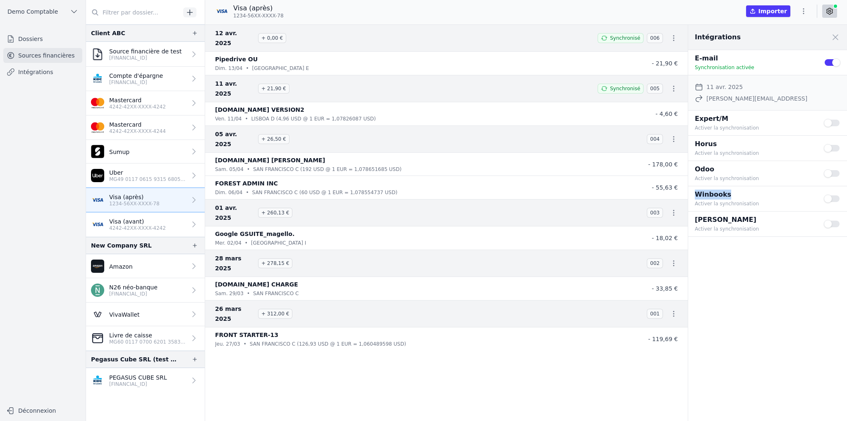
drag, startPoint x: 696, startPoint y: 195, endPoint x: 739, endPoint y: 189, distance: 43.5
click at [739, 189] on p "Winbooks" at bounding box center [754, 194] width 119 height 10
click at [834, 197] on button "Use setting" at bounding box center [832, 198] width 17 height 8
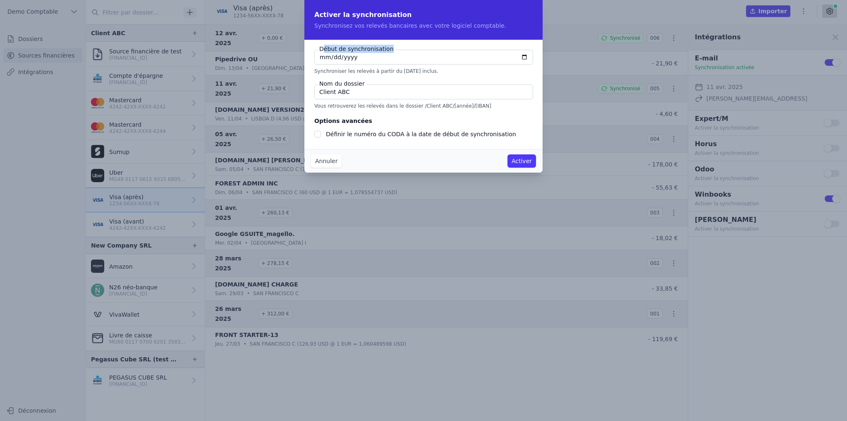
drag, startPoint x: 324, startPoint y: 50, endPoint x: 415, endPoint y: 50, distance: 91.4
click at [415, 50] on div "Début de synchronisation [DATE] Synchroniser les relevés à partir du [DATE] inc…" at bounding box center [423, 62] width 218 height 25
click at [523, 58] on input "[DATE]" at bounding box center [423, 57] width 219 height 15
type input "[DATE]"
checkbox input "false"
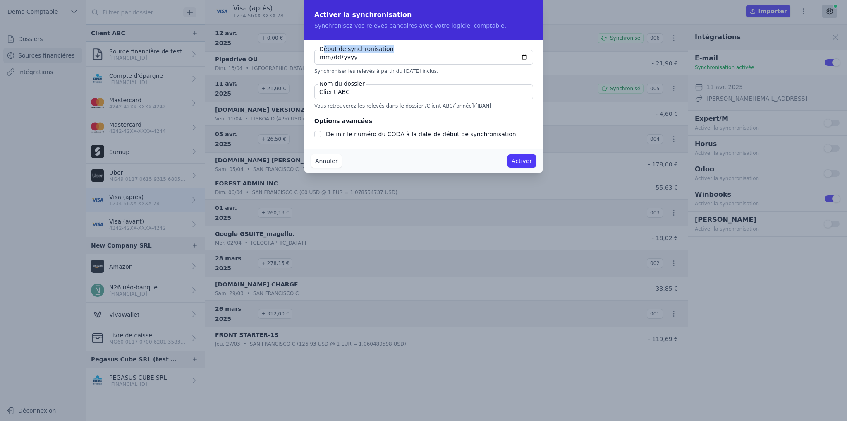
type input "[DATE]"
click at [385, 89] on input "Client ABC" at bounding box center [423, 91] width 219 height 15
click at [382, 90] on input "Client ABC" at bounding box center [423, 91] width 219 height 15
click at [345, 93] on input "Client ABC" at bounding box center [423, 91] width 219 height 15
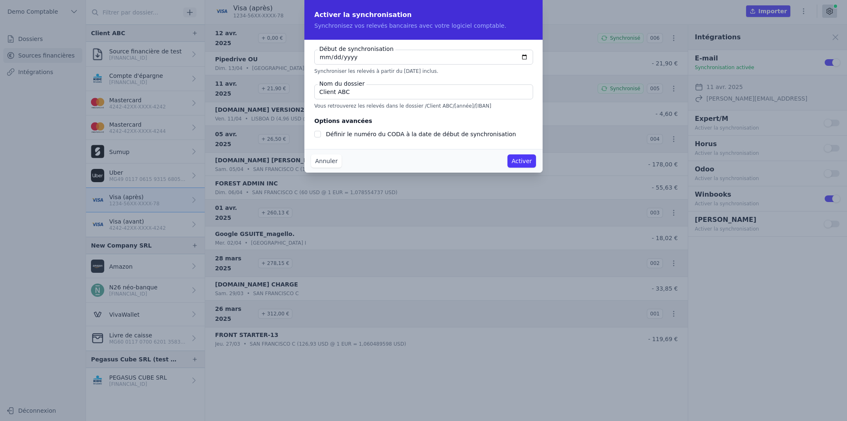
click at [345, 93] on input "Client ABC" at bounding box center [423, 91] width 219 height 15
drag, startPoint x: 326, startPoint y: 135, endPoint x: 503, endPoint y: 141, distance: 176.7
click at [503, 141] on div "Début de synchronisation [DATE] Synchroniser les relevés à partir du [DATE] inc…" at bounding box center [423, 94] width 238 height 109
click at [323, 132] on div "Définir le numéro du CODA à la date de début de synchronisation" at bounding box center [423, 134] width 218 height 10
click at [319, 132] on input "Définir le numéro du CODA à la date de début de synchronisation" at bounding box center [317, 134] width 7 height 7
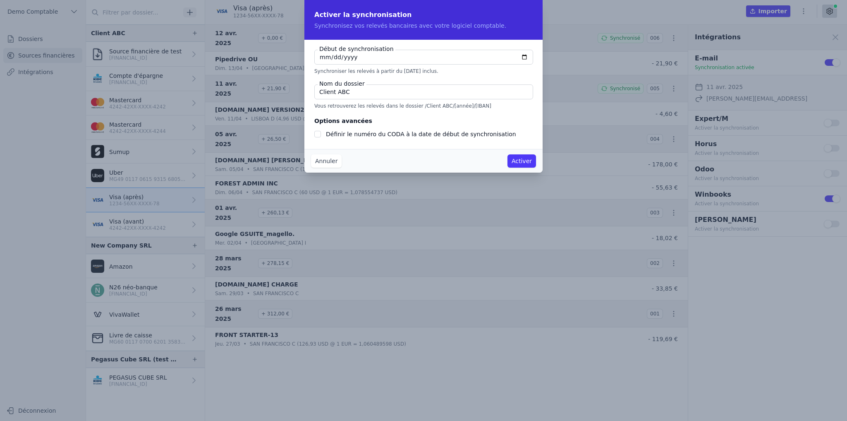
checkbox input "true"
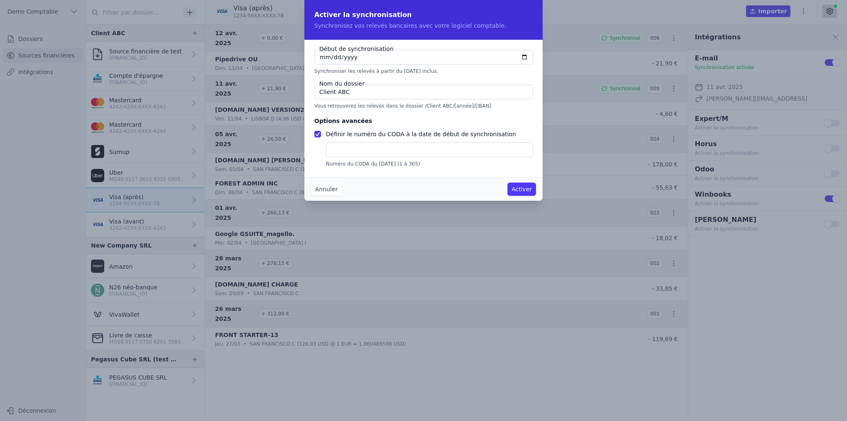
click at [329, 194] on button "Annuler" at bounding box center [326, 188] width 31 height 13
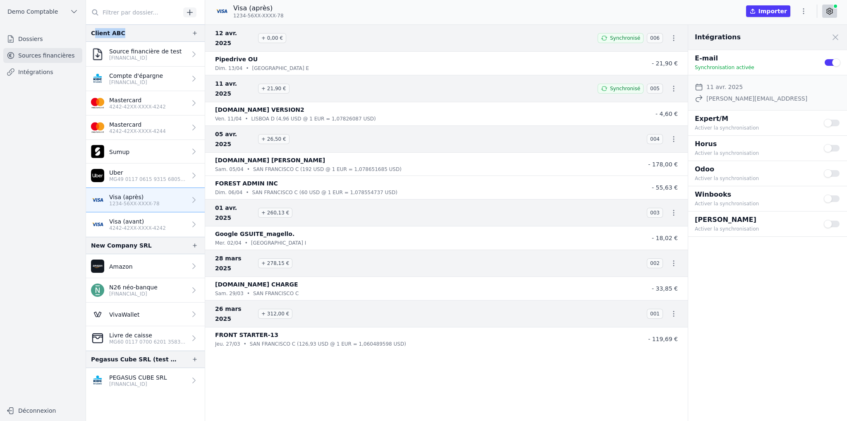
drag, startPoint x: 93, startPoint y: 32, endPoint x: 148, endPoint y: 35, distance: 55.1
click at [148, 35] on div "Client ABC" at bounding box center [145, 32] width 119 height 17
click at [117, 32] on div "Client ABC" at bounding box center [108, 33] width 34 height 10
click at [104, 33] on div "Client ABC" at bounding box center [108, 33] width 34 height 10
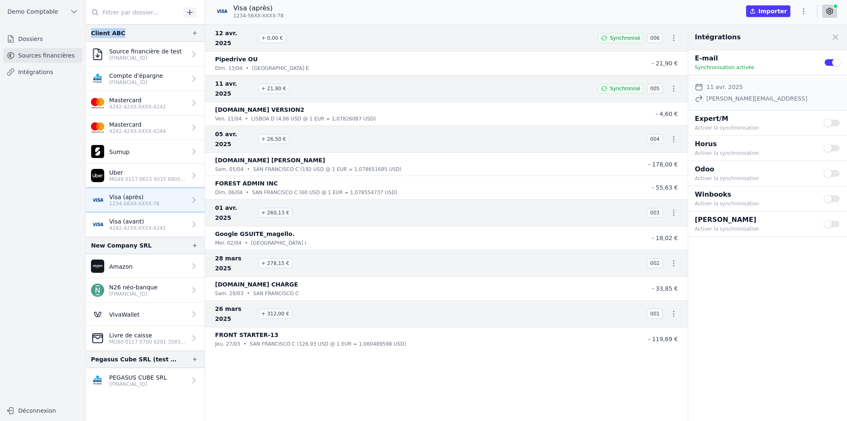
click at [104, 33] on div "Client ABC" at bounding box center [108, 33] width 34 height 10
click at [191, 33] on icon "button" at bounding box center [194, 33] width 7 height 7
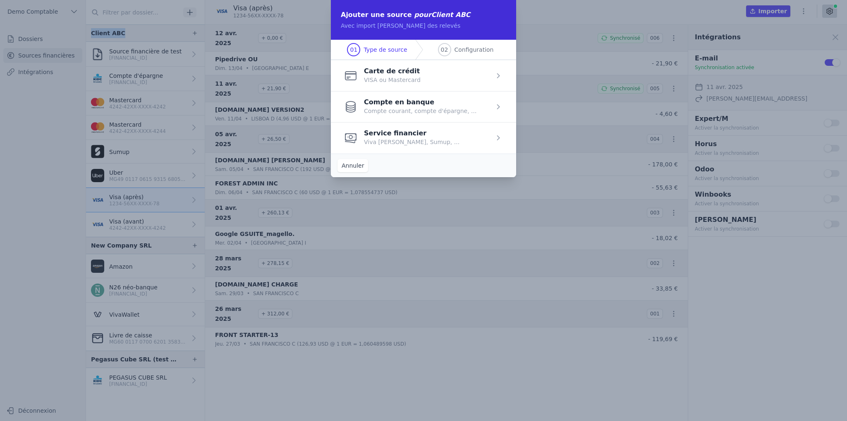
click at [399, 143] on span "button" at bounding box center [423, 137] width 185 height 31
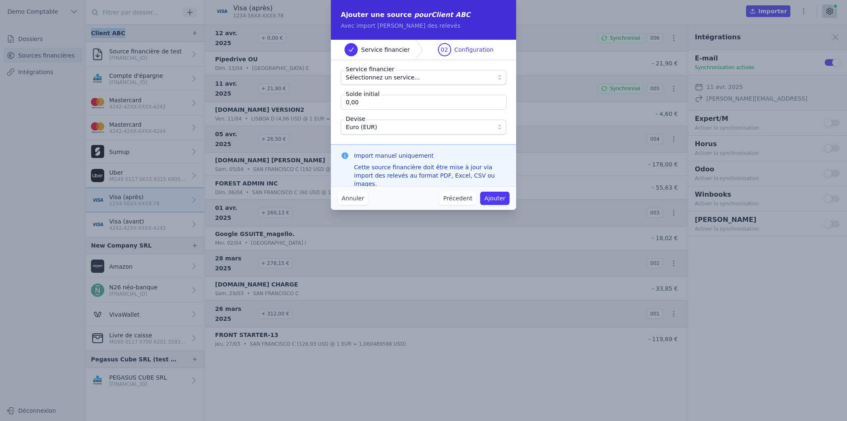
click at [371, 79] on span "Sélectionnez un service..." at bounding box center [383, 77] width 74 height 10
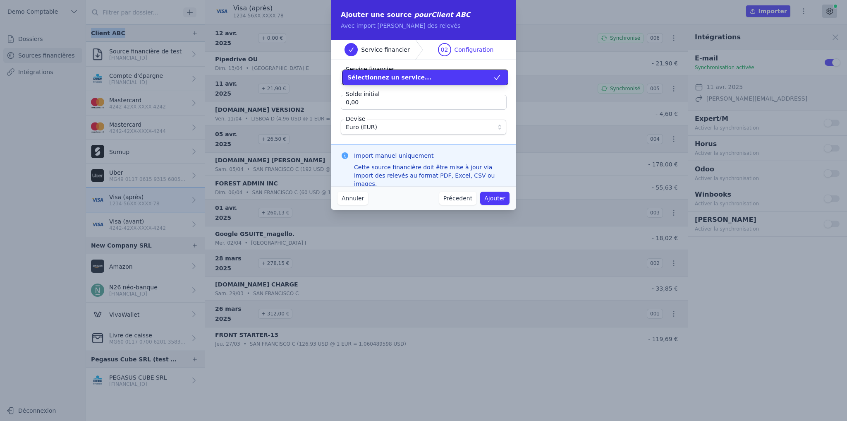
click at [372, 79] on span "Sélectionnez un service..." at bounding box center [389, 77] width 84 height 8
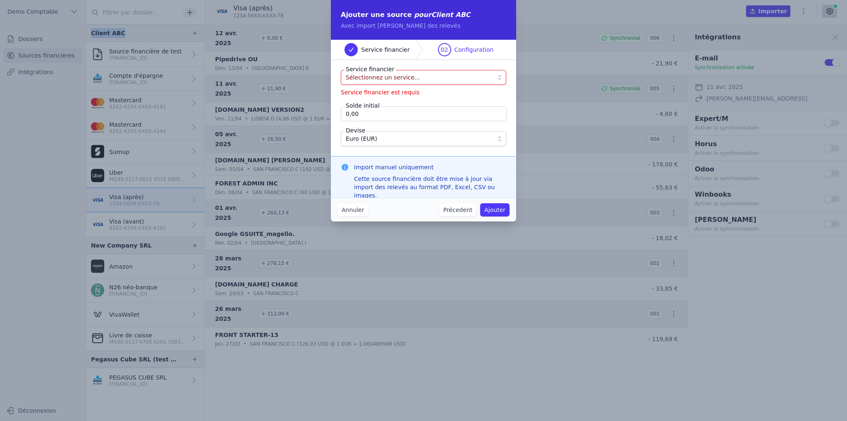
click at [372, 79] on span "Sélectionnez un service..." at bounding box center [383, 77] width 74 height 10
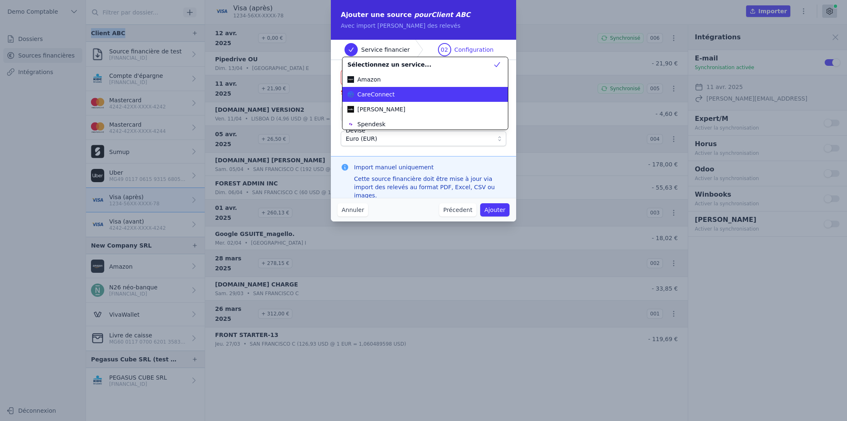
scroll to position [45, 0]
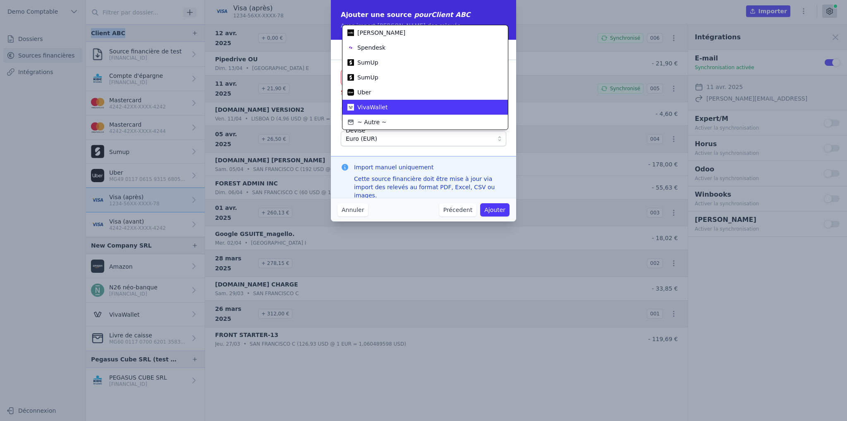
click at [370, 104] on span "VivaWallet" at bounding box center [372, 107] width 30 height 8
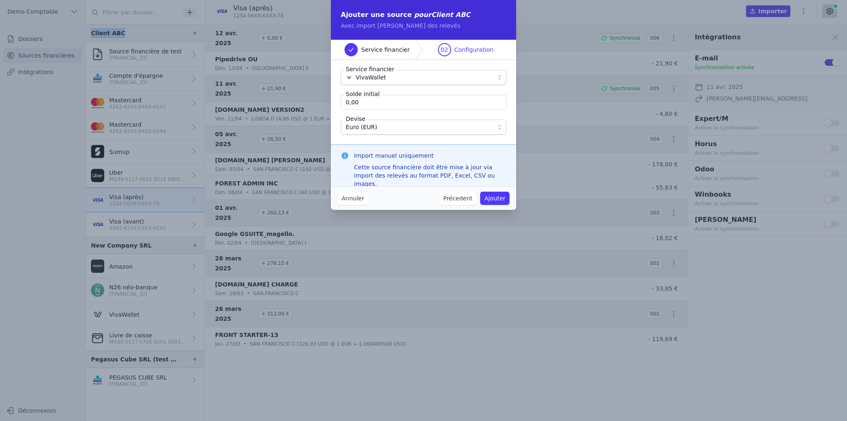
click at [346, 200] on button "Annuler" at bounding box center [352, 197] width 31 height 13
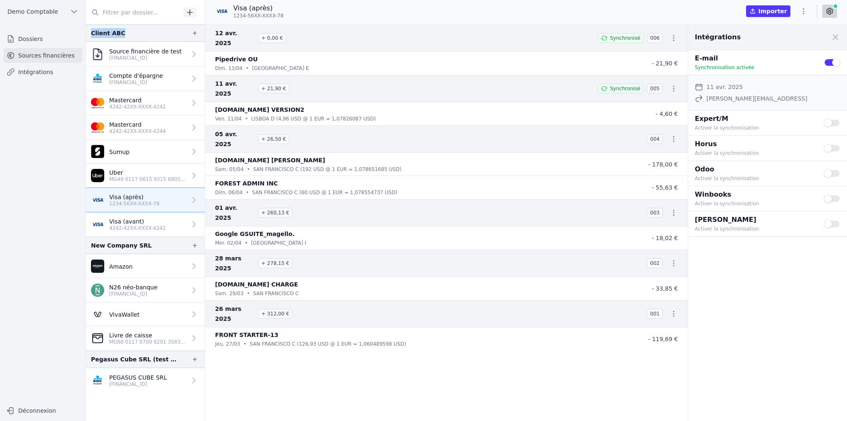
click at [154, 225] on p "4242-42XX-XXXX-4242" at bounding box center [137, 228] width 57 height 7
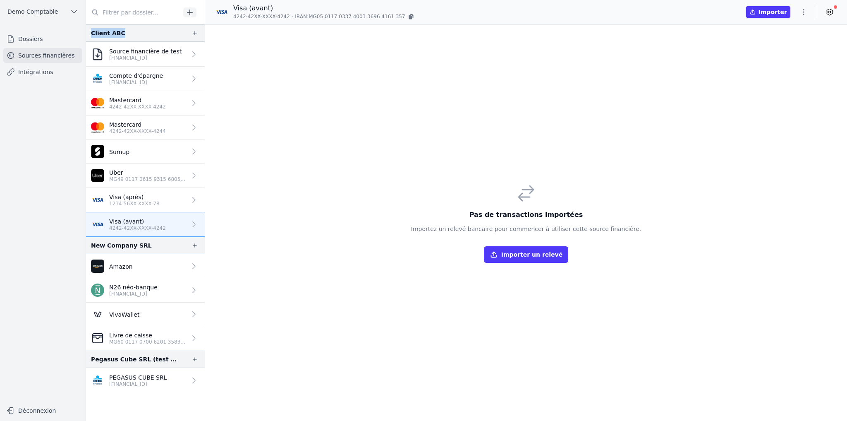
click at [521, 254] on button "Importer un relevé" at bounding box center [526, 254] width 84 height 17
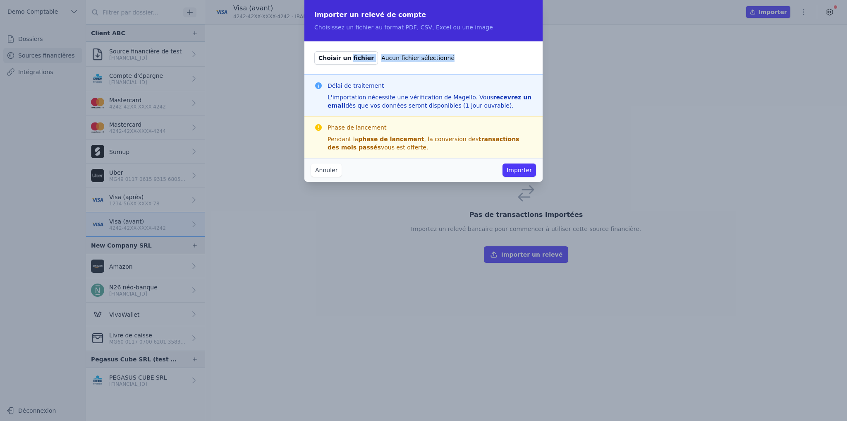
drag, startPoint x: 326, startPoint y: 56, endPoint x: 441, endPoint y: 60, distance: 115.0
click at [441, 60] on label "Choisir un fichier Aucun fichier sélectionné" at bounding box center [423, 57] width 218 height 13
click at [436, 61] on label "Choisir un fichier Aucun fichier sélectionné" at bounding box center [423, 57] width 218 height 13
click at [314, 51] on input "Choisir un fichier Aucun fichier sélectionné" at bounding box center [314, 51] width 0 height 0
drag, startPoint x: 384, startPoint y: 25, endPoint x: 463, endPoint y: 30, distance: 79.2
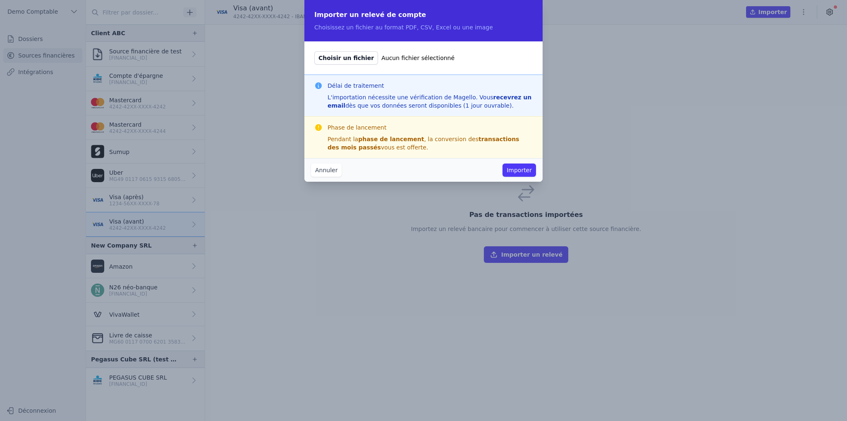
click at [463, 30] on p "Choisissez un fichier au format PDF, CSV, Excel ou une image" at bounding box center [423, 27] width 218 height 8
click at [333, 175] on button "Annuler" at bounding box center [326, 169] width 31 height 13
